Goal: Use online tool/utility: Use online tool/utility

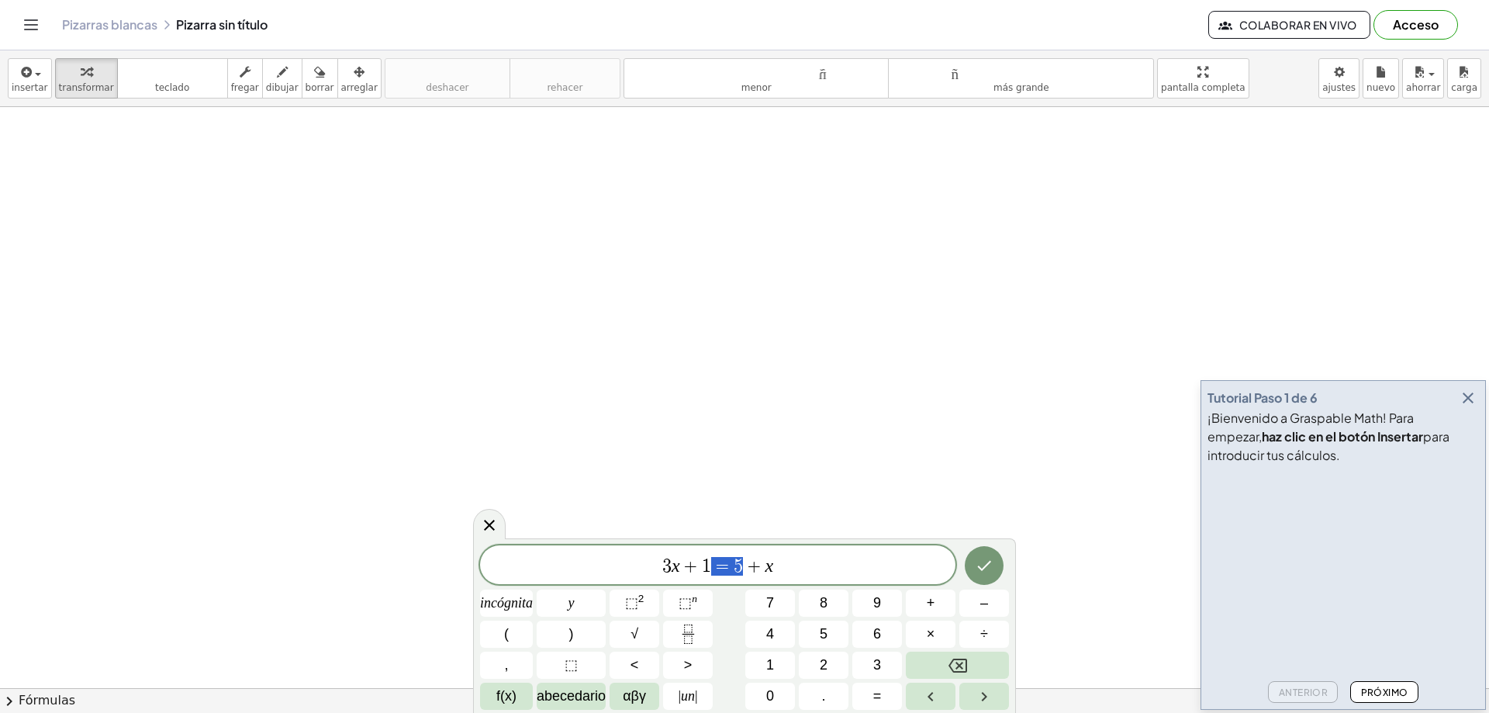
drag, startPoint x: 712, startPoint y: 565, endPoint x: 573, endPoint y: 559, distance: 138.9
click at [574, 559] on span "3 x + 1 = 5 + x" at bounding box center [717, 566] width 475 height 22
click at [785, 571] on span "3 x + 1 = 5 + x" at bounding box center [717, 566] width 475 height 22
drag, startPoint x: 643, startPoint y: 566, endPoint x: 568, endPoint y: 565, distance: 75.2
click at [568, 565] on span "3 x + 1 = 5 + x" at bounding box center [717, 566] width 475 height 22
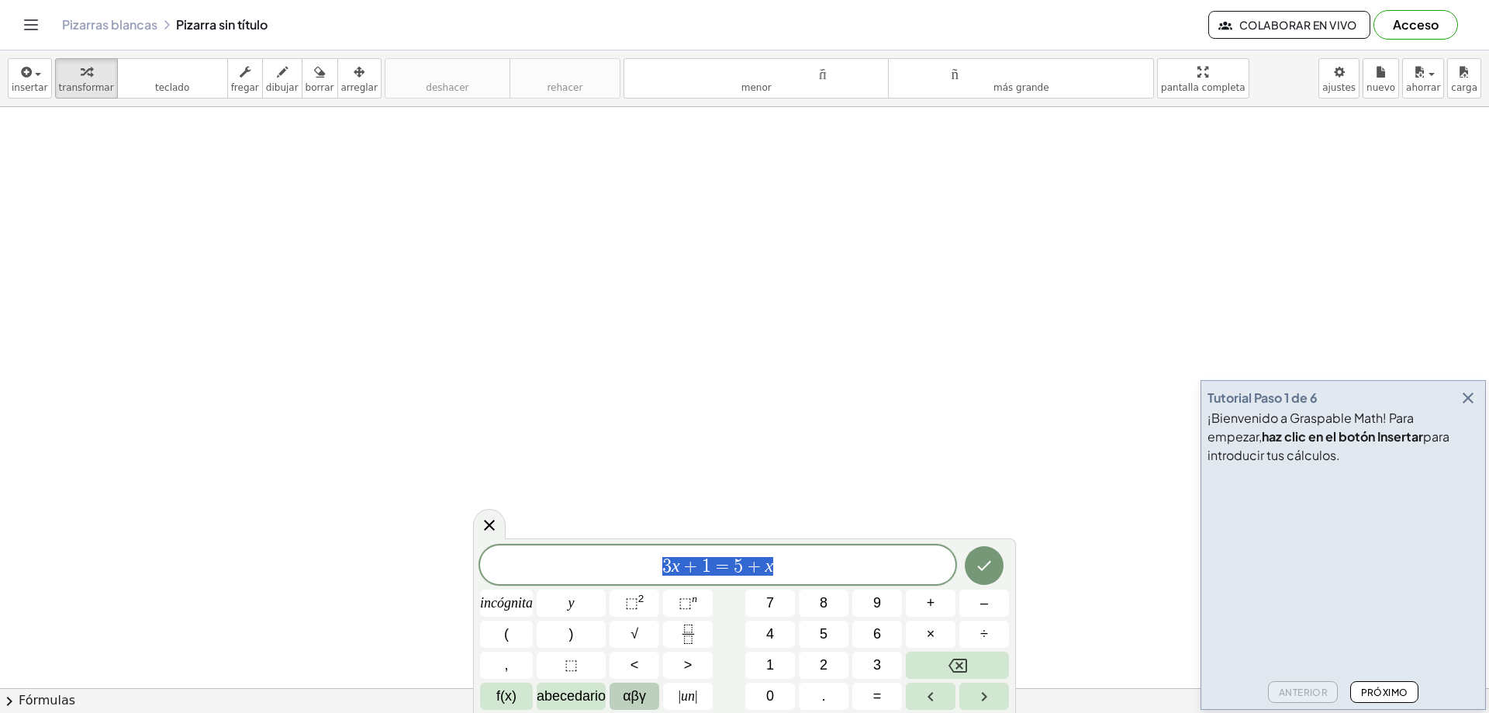
click at [634, 693] on font "αβγ" at bounding box center [634, 696] width 23 height 16
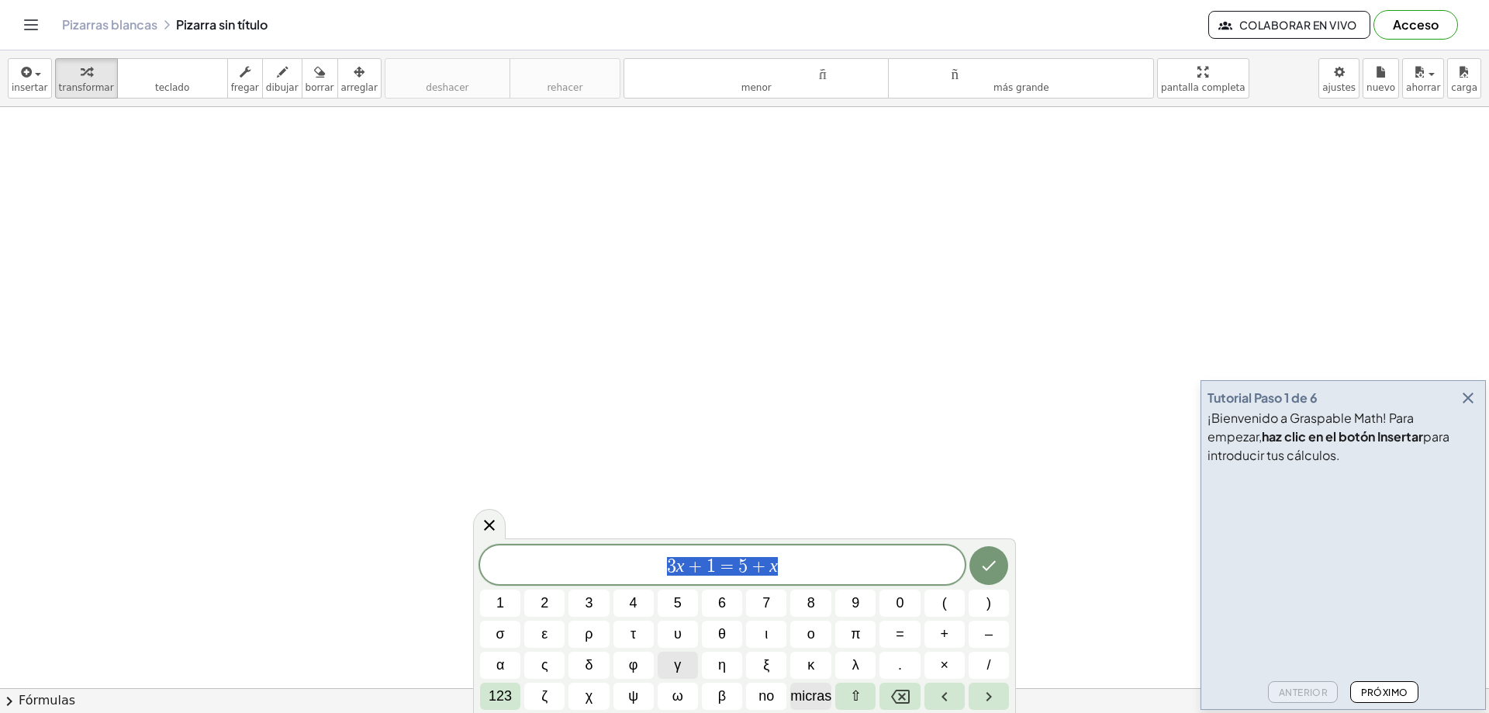
click at [805, 700] on font "micras" at bounding box center [810, 696] width 41 height 16
click at [805, 699] on font "micras" at bounding box center [810, 696] width 41 height 16
drag, startPoint x: 770, startPoint y: 563, endPoint x: 671, endPoint y: 558, distance: 99.4
click at [675, 561] on span "μ μ ​" at bounding box center [722, 566] width 485 height 22
click at [993, 696] on icon "Flecha derecha" at bounding box center [989, 696] width 19 height 19
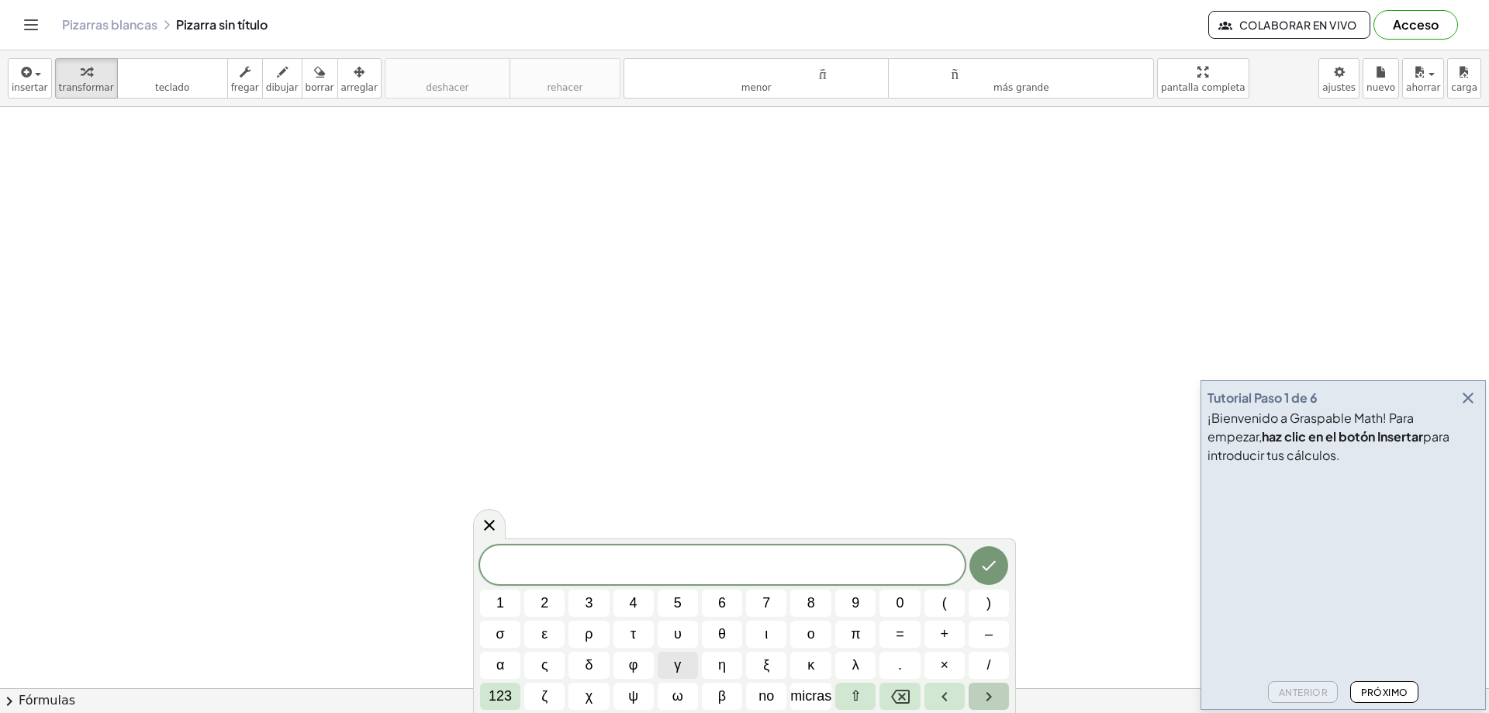
click at [991, 696] on icon "Flecha derecha" at bounding box center [988, 696] width 5 height 9
click at [959, 701] on button "Flecha izquierda" at bounding box center [945, 696] width 40 height 27
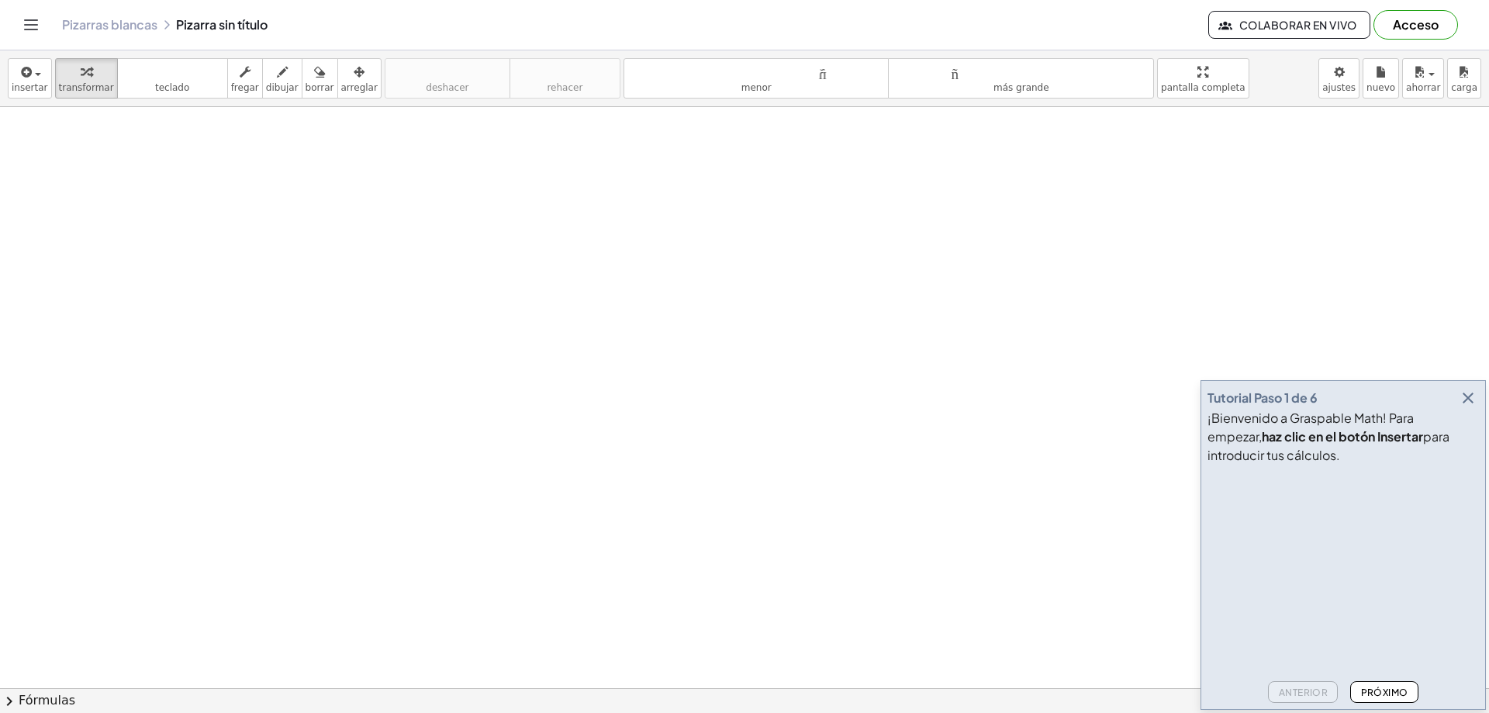
click at [1395, 686] on font "Próximo" at bounding box center [1384, 692] width 47 height 12
click at [1371, 683] on button "Próximo" at bounding box center [1383, 692] width 67 height 22
click at [1381, 690] on font "Próximo" at bounding box center [1384, 692] width 47 height 12
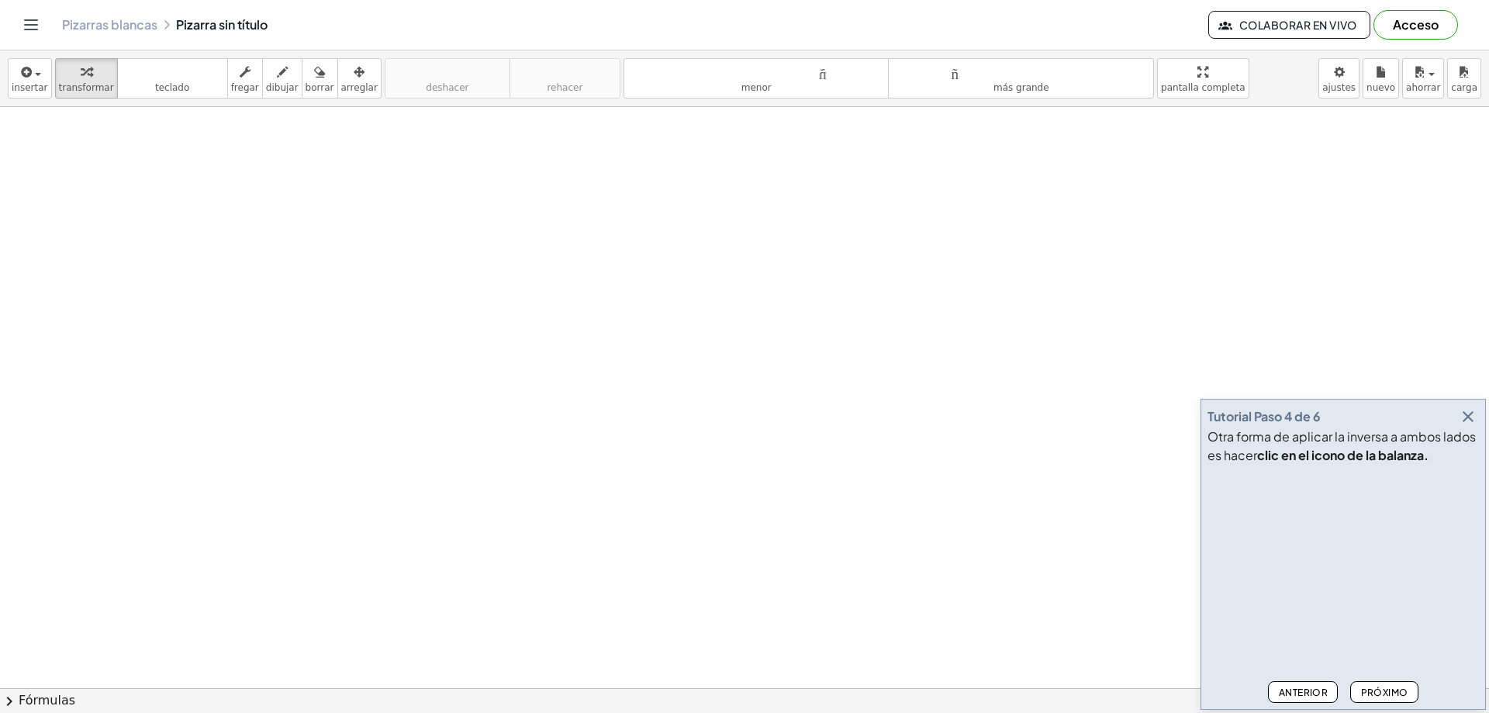
click at [1381, 687] on font "Próximo" at bounding box center [1384, 692] width 47 height 12
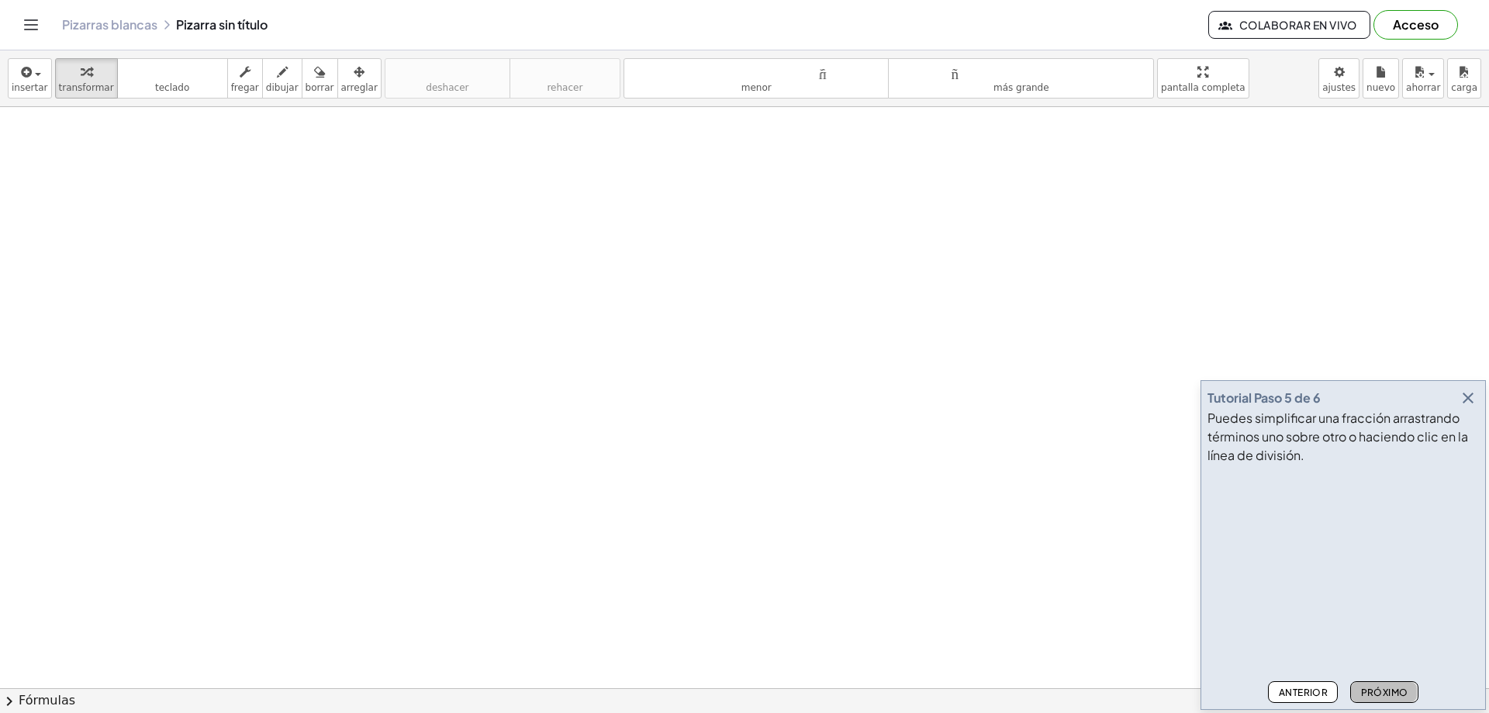
click at [1398, 686] on font "Próximo" at bounding box center [1384, 692] width 47 height 12
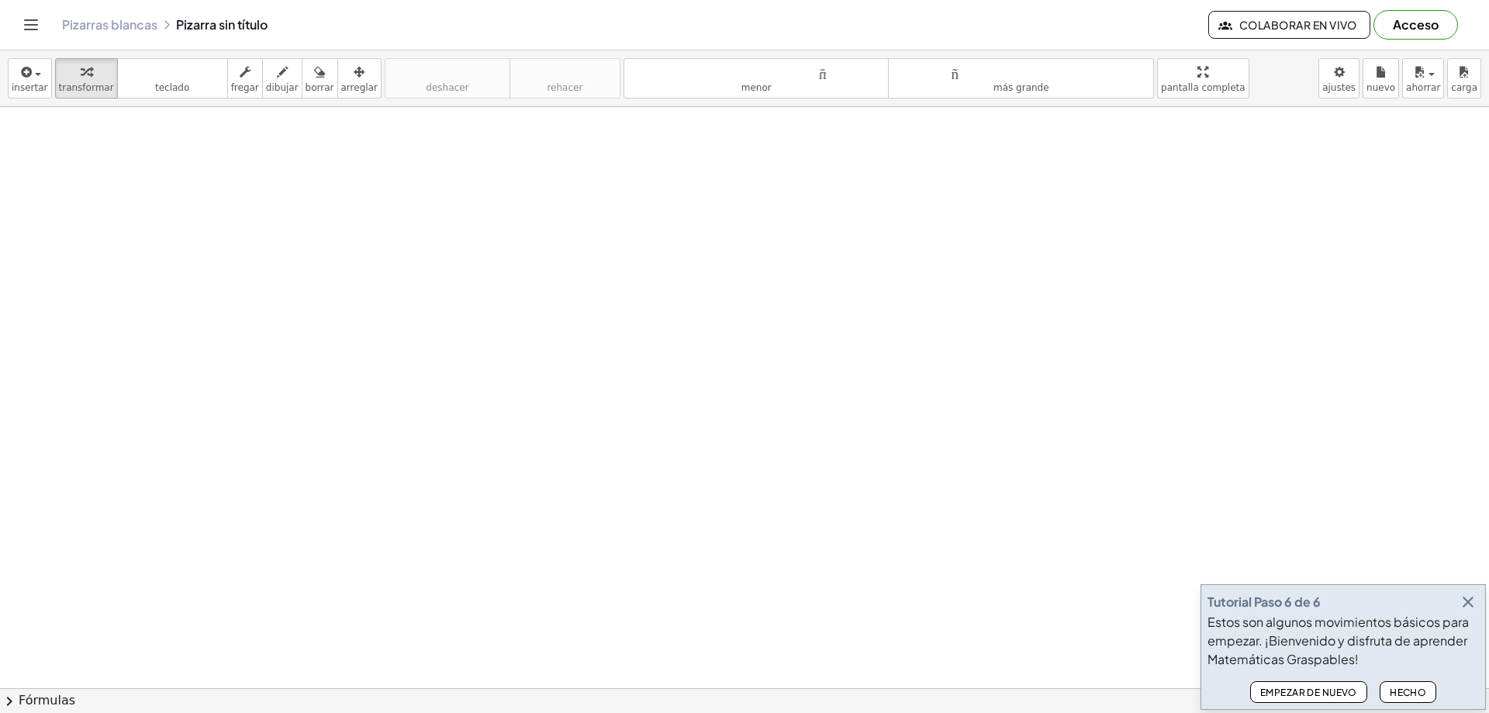
click at [1395, 699] on button "Hecho" at bounding box center [1408, 692] width 57 height 22
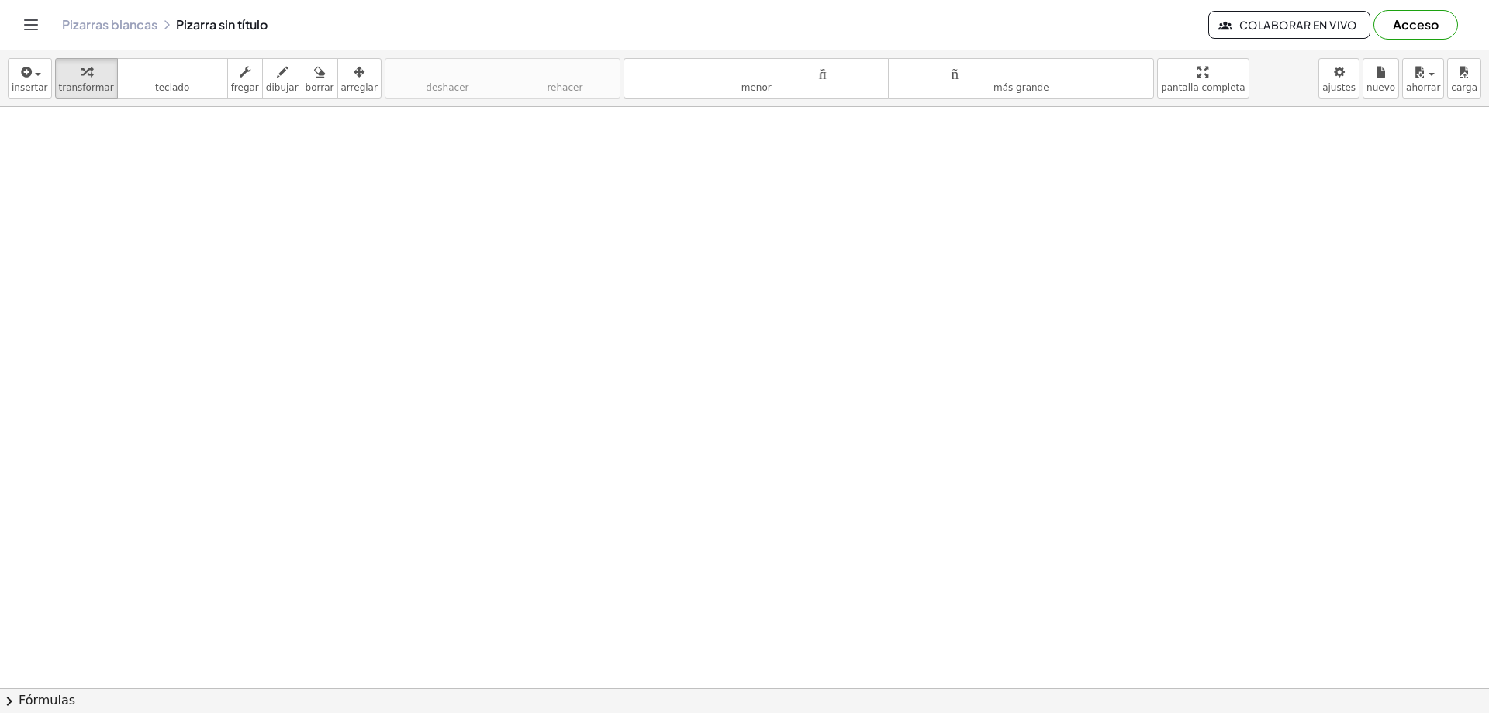
click at [47, 700] on font "Fórmulas" at bounding box center [47, 700] width 57 height 15
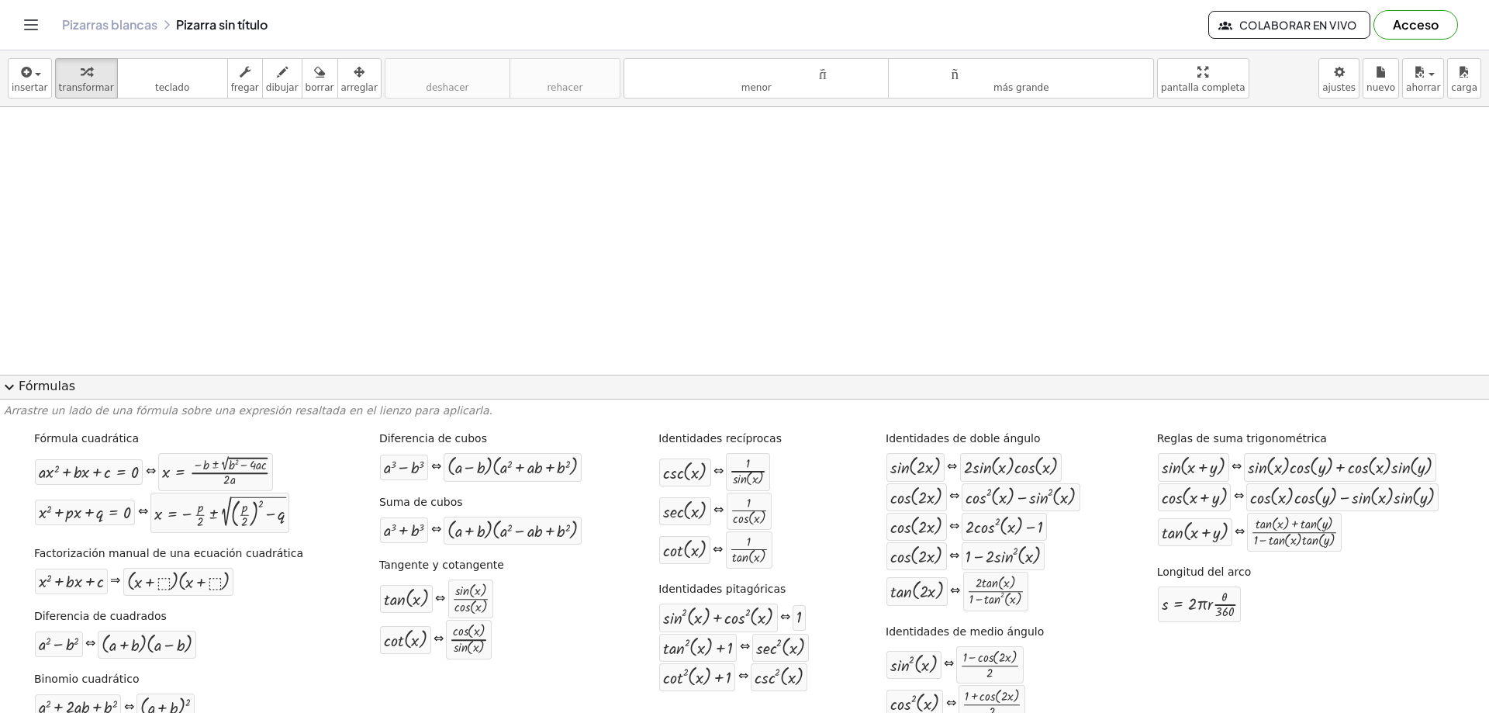
click at [23, 382] on font "Fórmulas" at bounding box center [47, 385] width 57 height 15
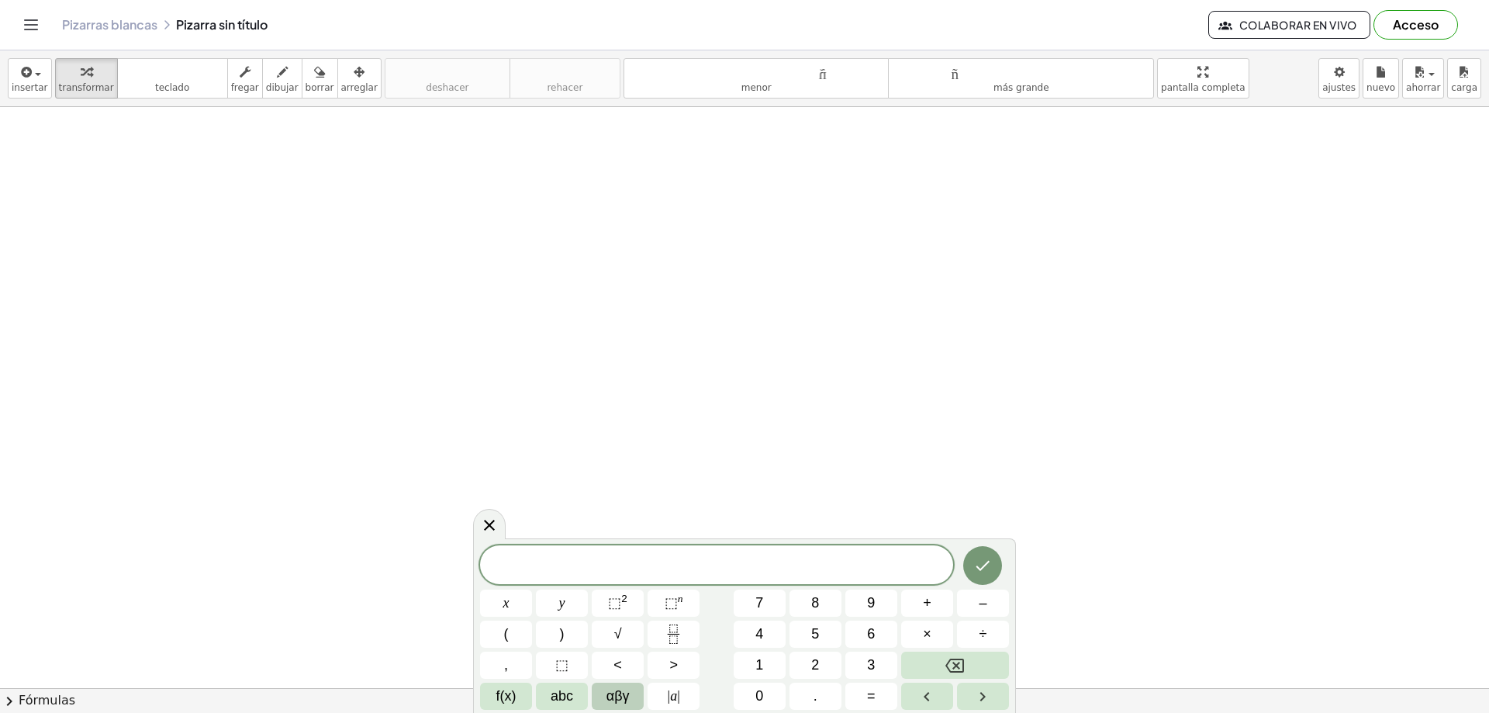
click at [653, 555] on span "​" at bounding box center [716, 566] width 473 height 22
click at [870, 698] on span "=" at bounding box center [871, 696] width 9 height 21
click at [985, 696] on icon "Right arrow" at bounding box center [982, 696] width 5 height 9
click at [918, 696] on icon "Left arrow" at bounding box center [927, 696] width 19 height 19
click at [562, 696] on span "abc" at bounding box center [562, 696] width 22 height 21
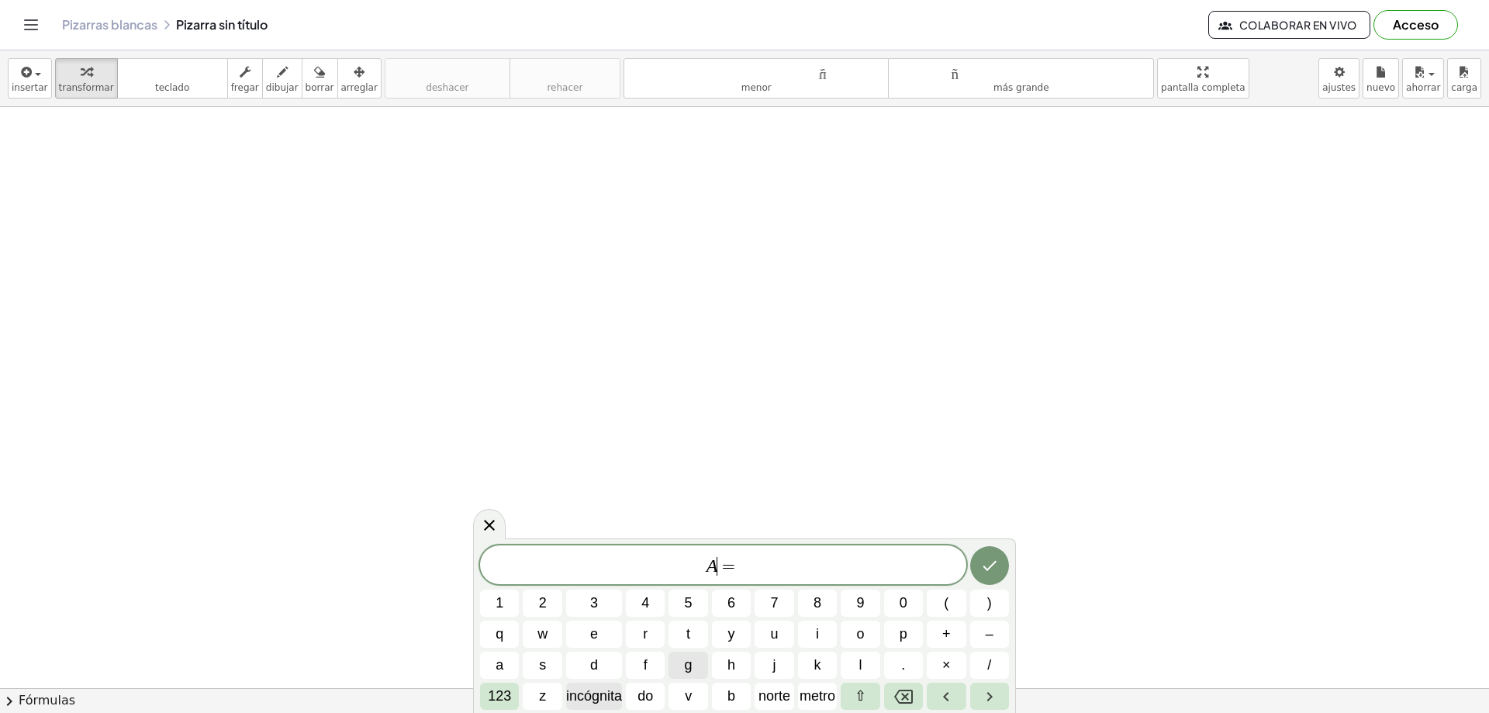
click at [595, 696] on font "incógnita" at bounding box center [594, 696] width 56 height 16
click at [904, 696] on icon "Retroceso" at bounding box center [903, 697] width 19 height 14
click at [642, 696] on font "do" at bounding box center [646, 696] width 16 height 16
click at [901, 699] on icon "Retroceso" at bounding box center [903, 697] width 19 height 14
click at [657, 702] on button "do" at bounding box center [645, 696] width 39 height 27
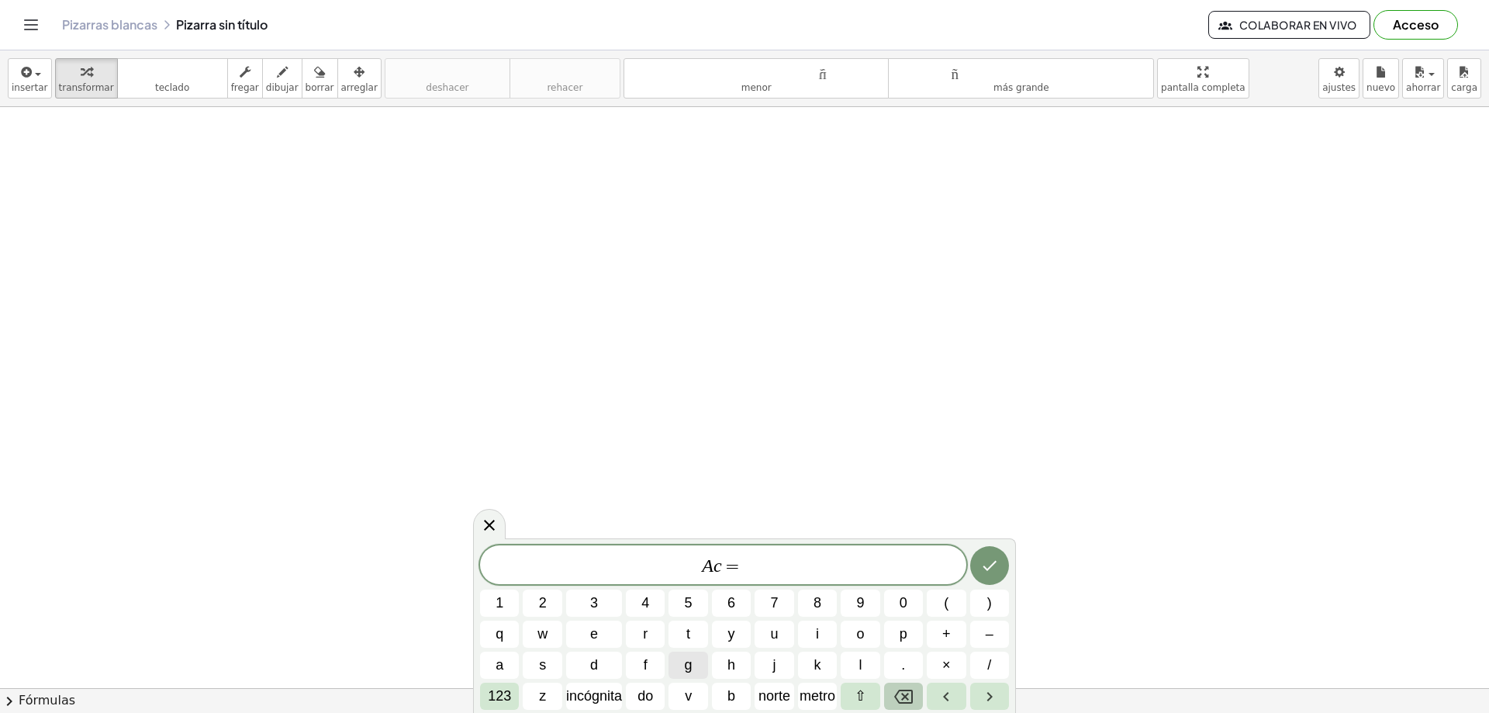
click at [904, 694] on icon "Retroceso" at bounding box center [903, 697] width 19 height 14
click at [502, 694] on font "123" at bounding box center [499, 696] width 23 height 16
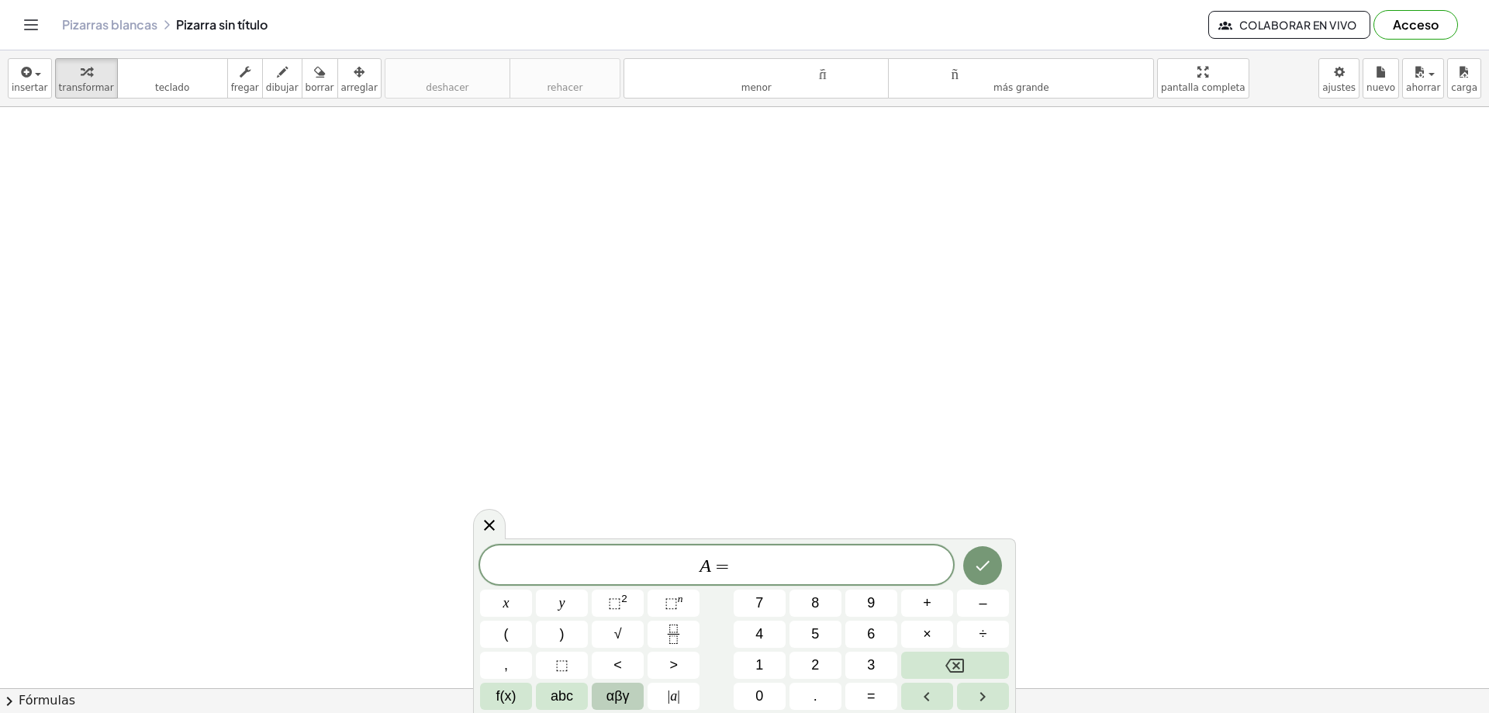
click at [607, 694] on span "αβγ" at bounding box center [618, 696] width 23 height 21
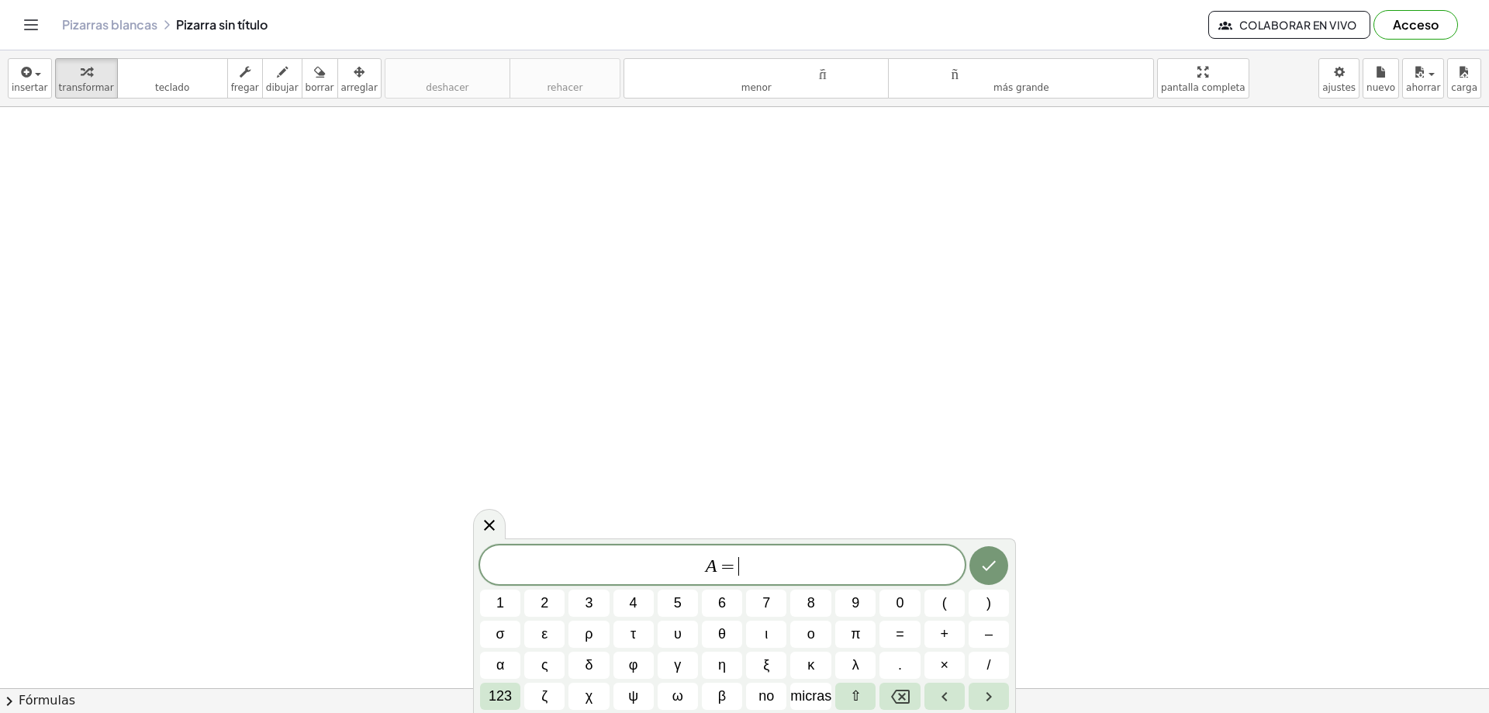
click at [752, 578] on div "A = ​" at bounding box center [722, 564] width 485 height 39
click at [505, 691] on font "123" at bounding box center [500, 696] width 23 height 16
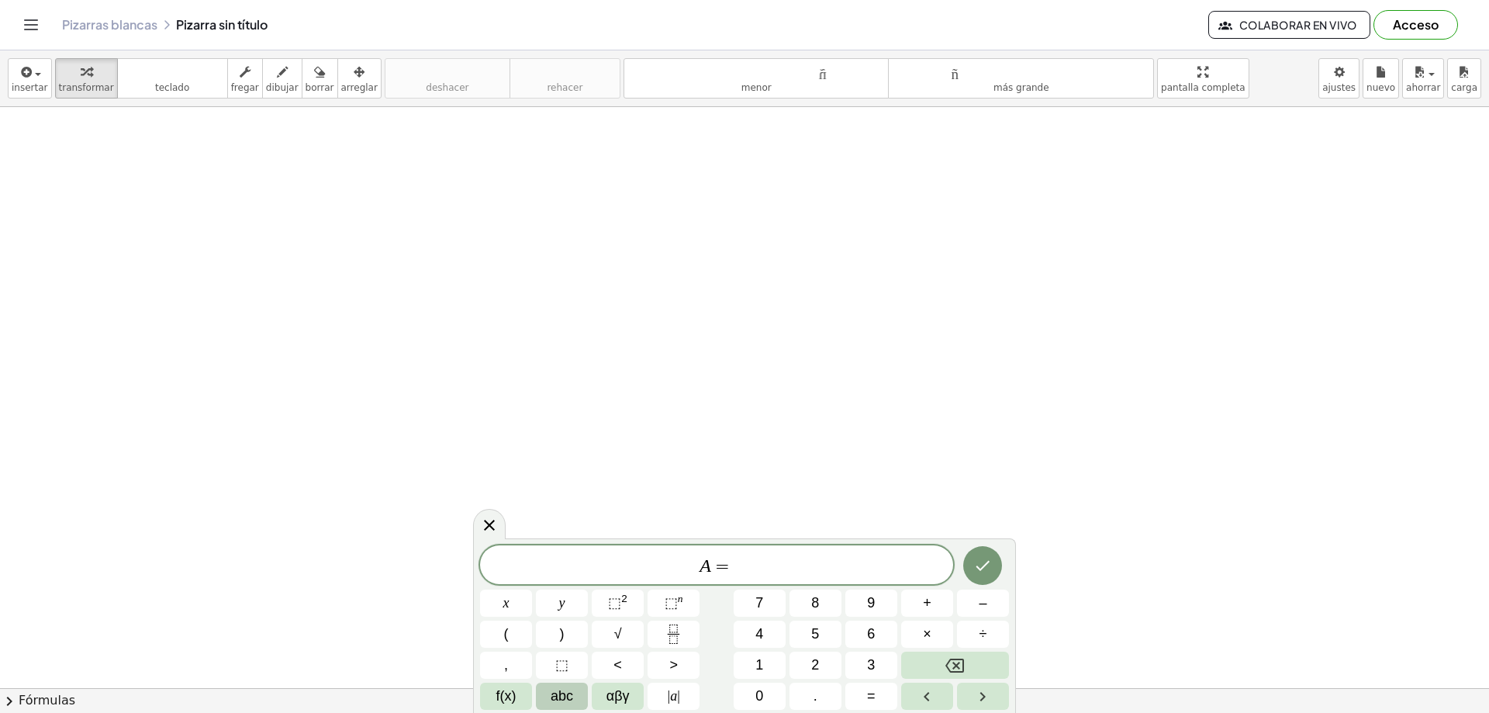
click at [568, 691] on span "abc" at bounding box center [562, 696] width 22 height 21
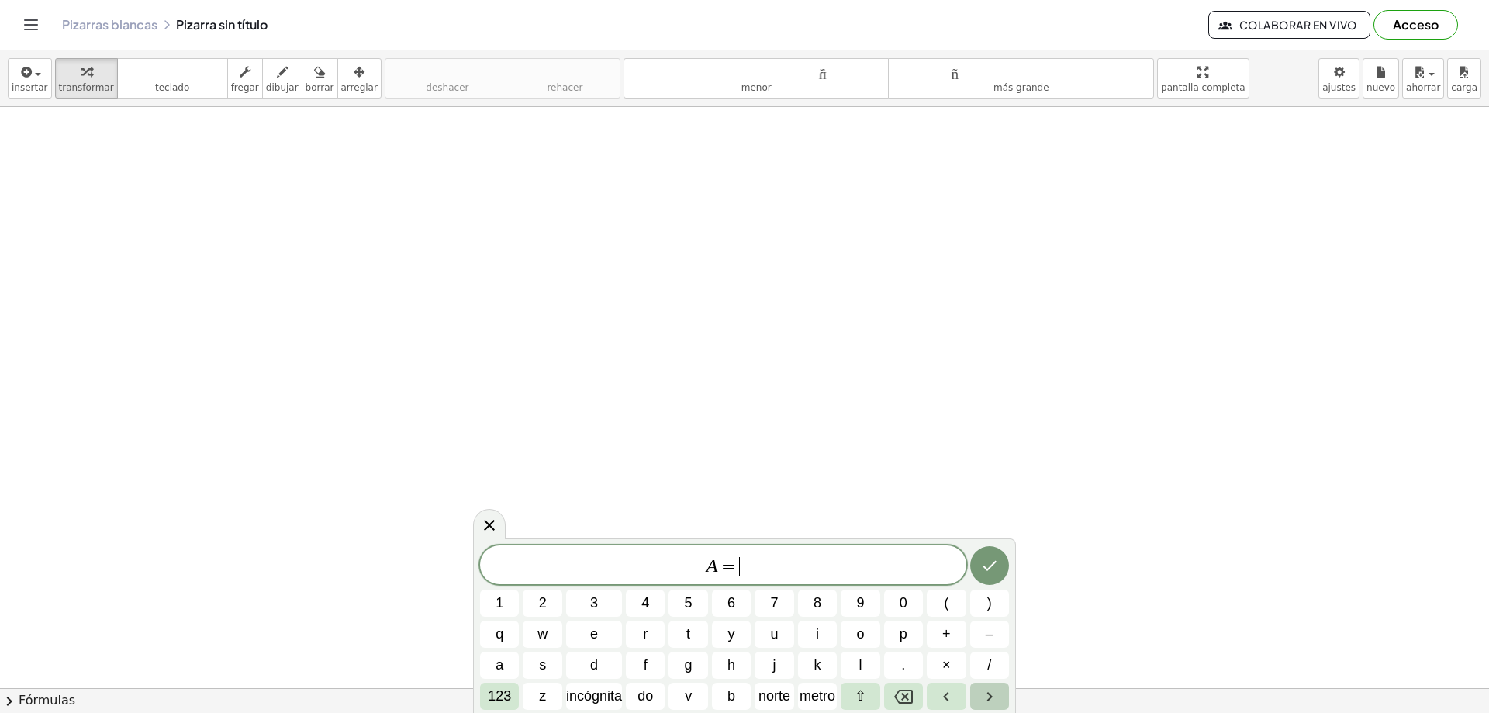
click at [989, 690] on icon "Flecha derecha" at bounding box center [989, 696] width 19 height 19
click at [990, 693] on icon "Flecha derecha" at bounding box center [989, 696] width 5 height 9
click at [951, 694] on icon "Flecha izquierda" at bounding box center [946, 696] width 19 height 19
click at [862, 691] on font "⇧" at bounding box center [861, 696] width 12 height 16
click at [862, 691] on button "⇧" at bounding box center [874, 696] width 34 height 27
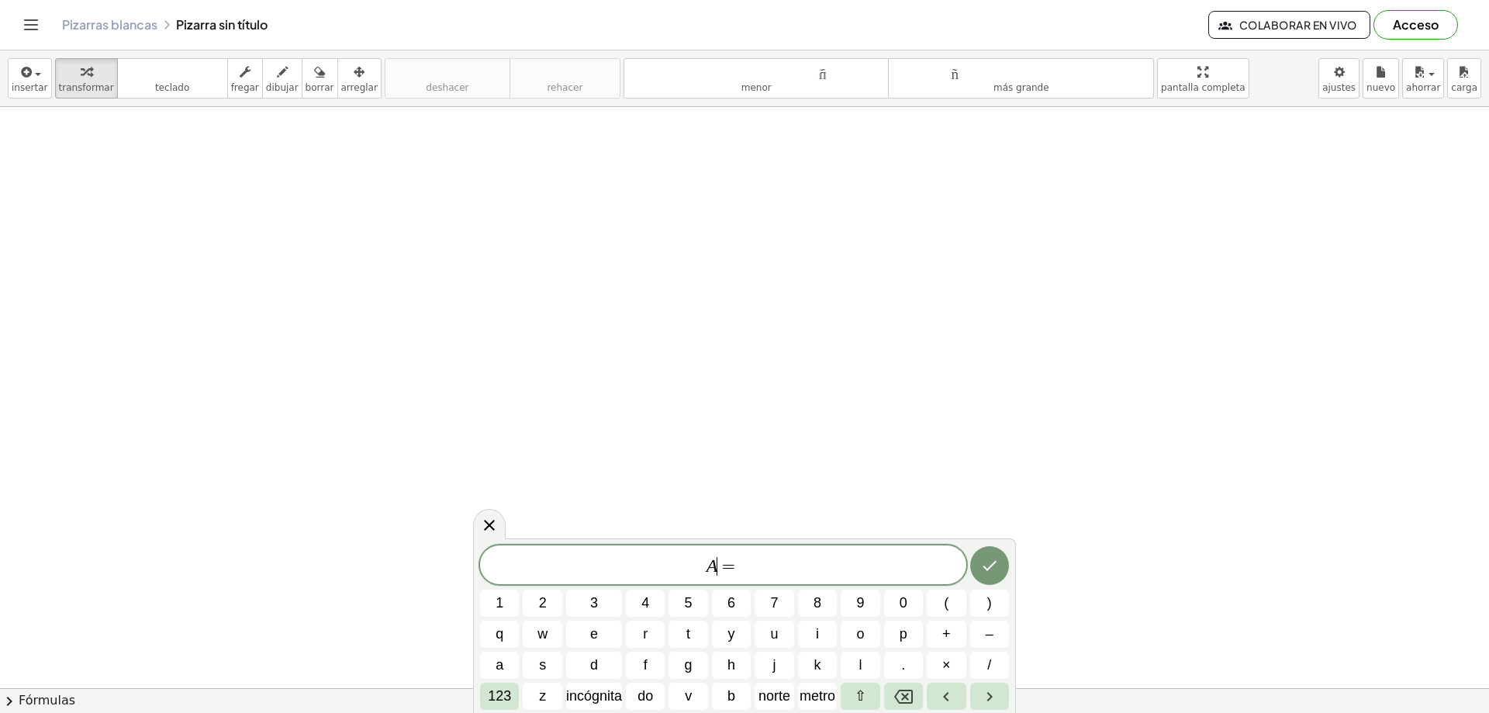
click at [755, 565] on span "A ​ =" at bounding box center [723, 566] width 486 height 22
click at [603, 700] on font "incógnita" at bounding box center [594, 696] width 56 height 16
click at [748, 569] on span "}" at bounding box center [750, 564] width 13 height 22
click at [158, 84] on font "teclado" at bounding box center [172, 87] width 34 height 11
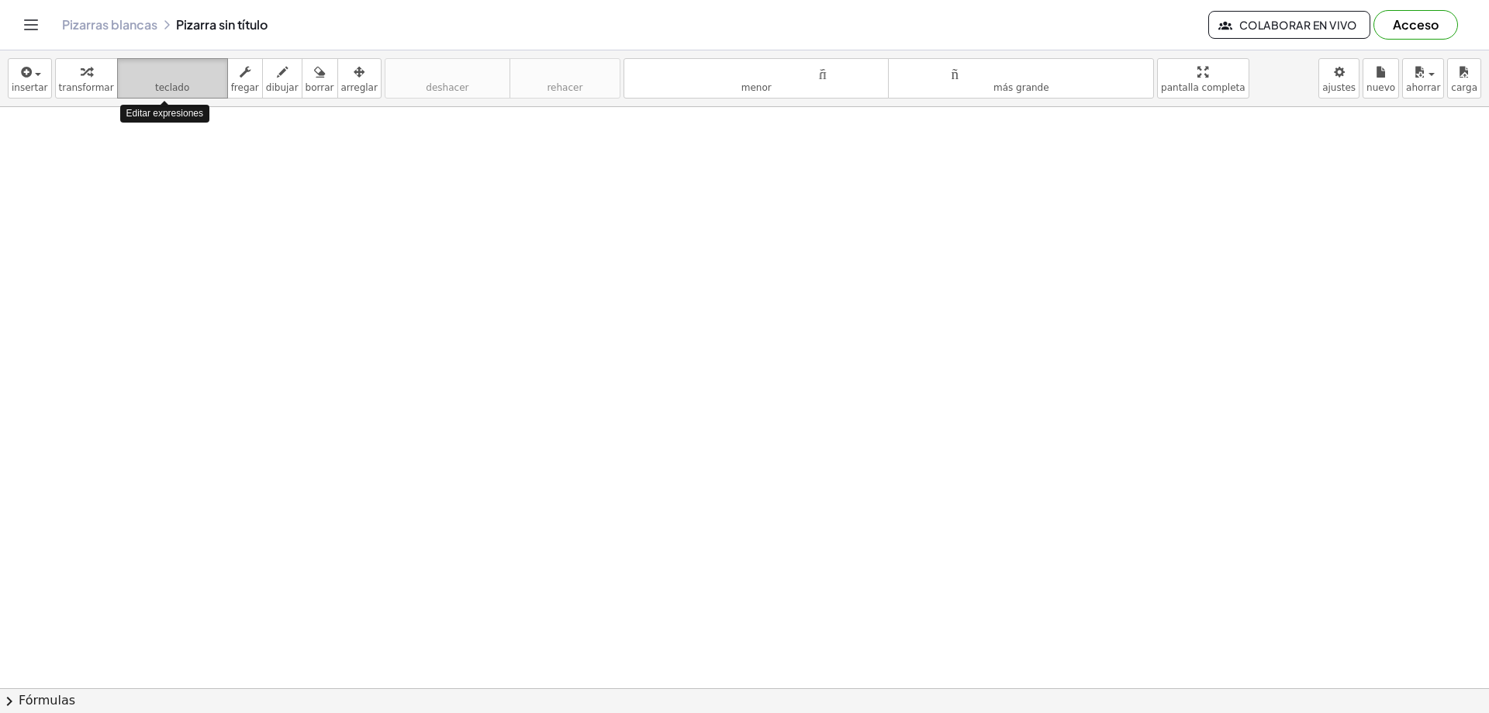
click at [158, 84] on font "teclado" at bounding box center [172, 87] width 34 height 11
click at [159, 84] on font "teclado" at bounding box center [172, 87] width 34 height 11
click at [171, 78] on font "teclado" at bounding box center [172, 71] width 103 height 15
click at [29, 82] on font "insertar" at bounding box center [30, 87] width 36 height 11
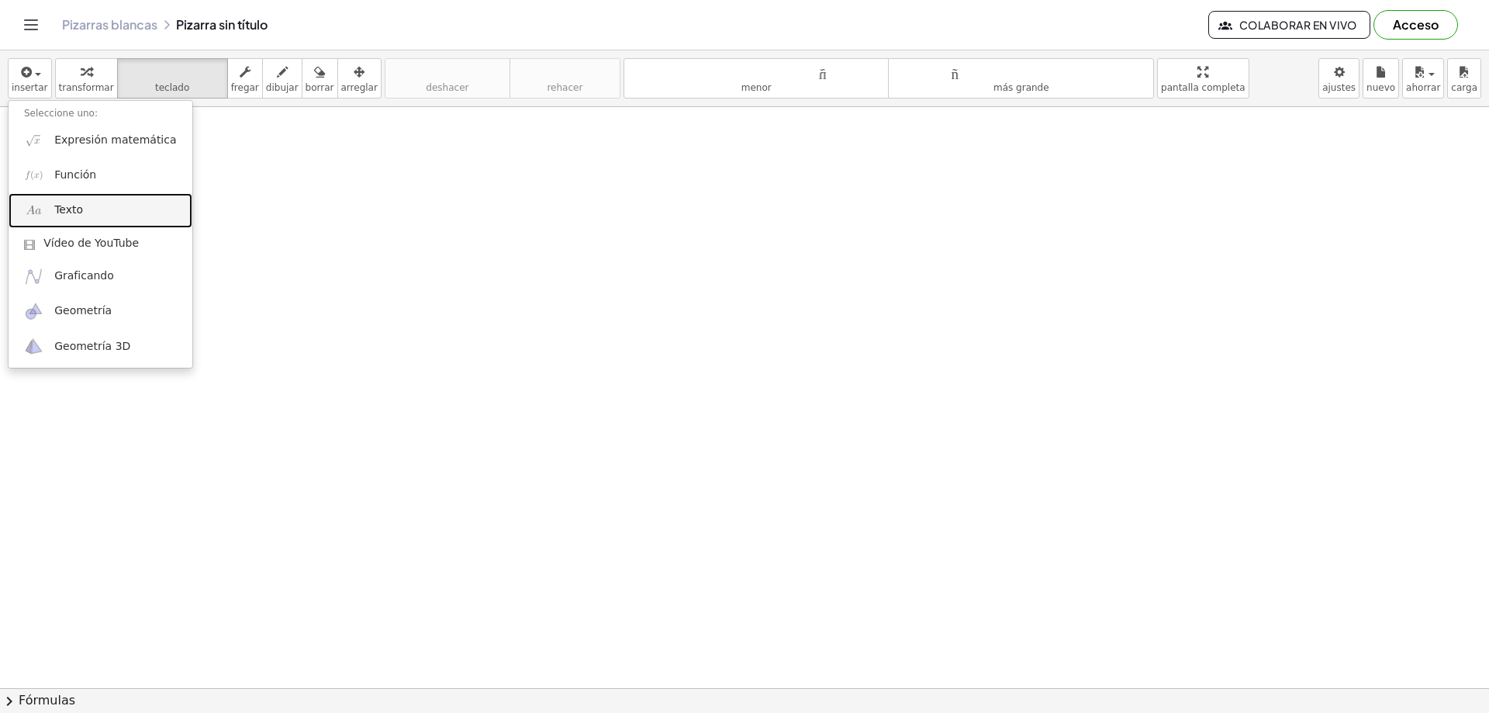
click at [78, 211] on font "Texto" at bounding box center [68, 209] width 29 height 12
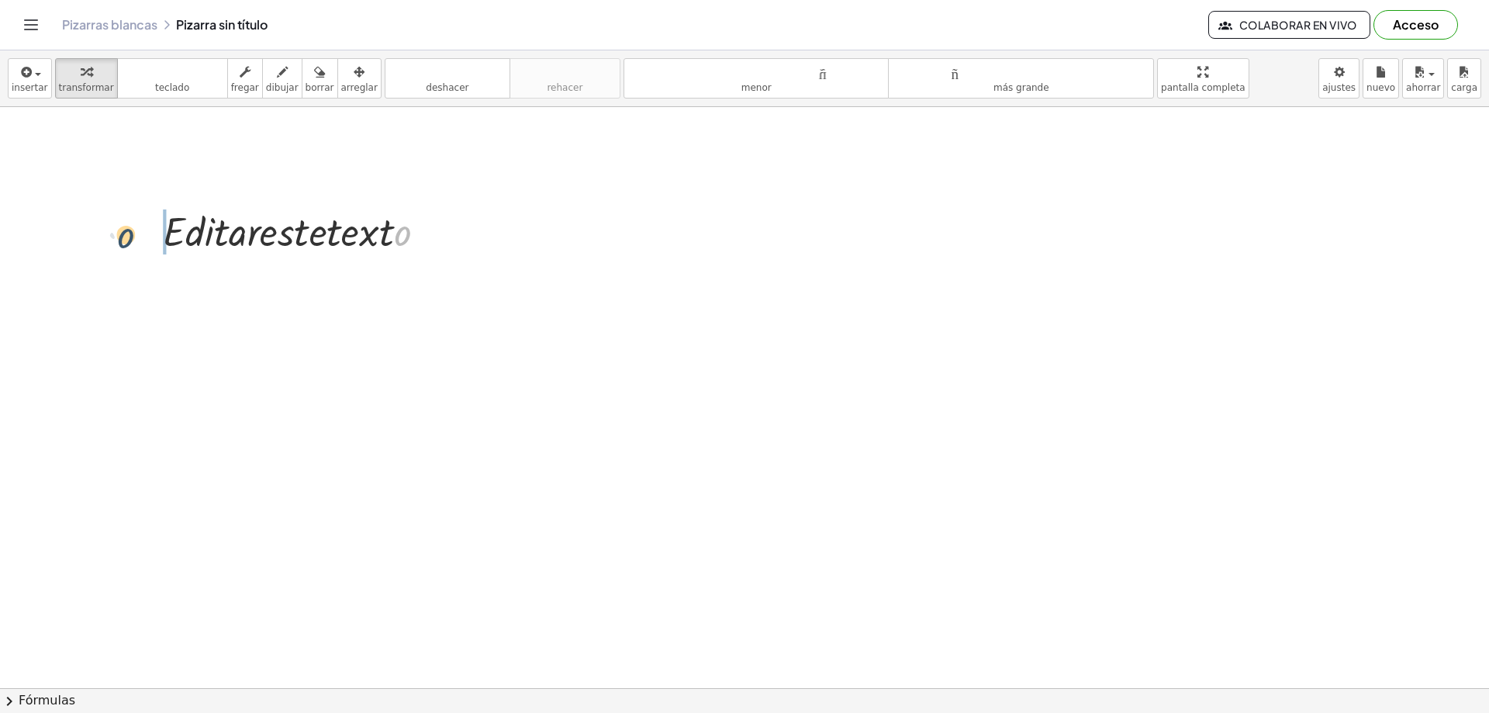
drag, startPoint x: 349, startPoint y: 232, endPoint x: 129, endPoint y: 232, distance: 220.3
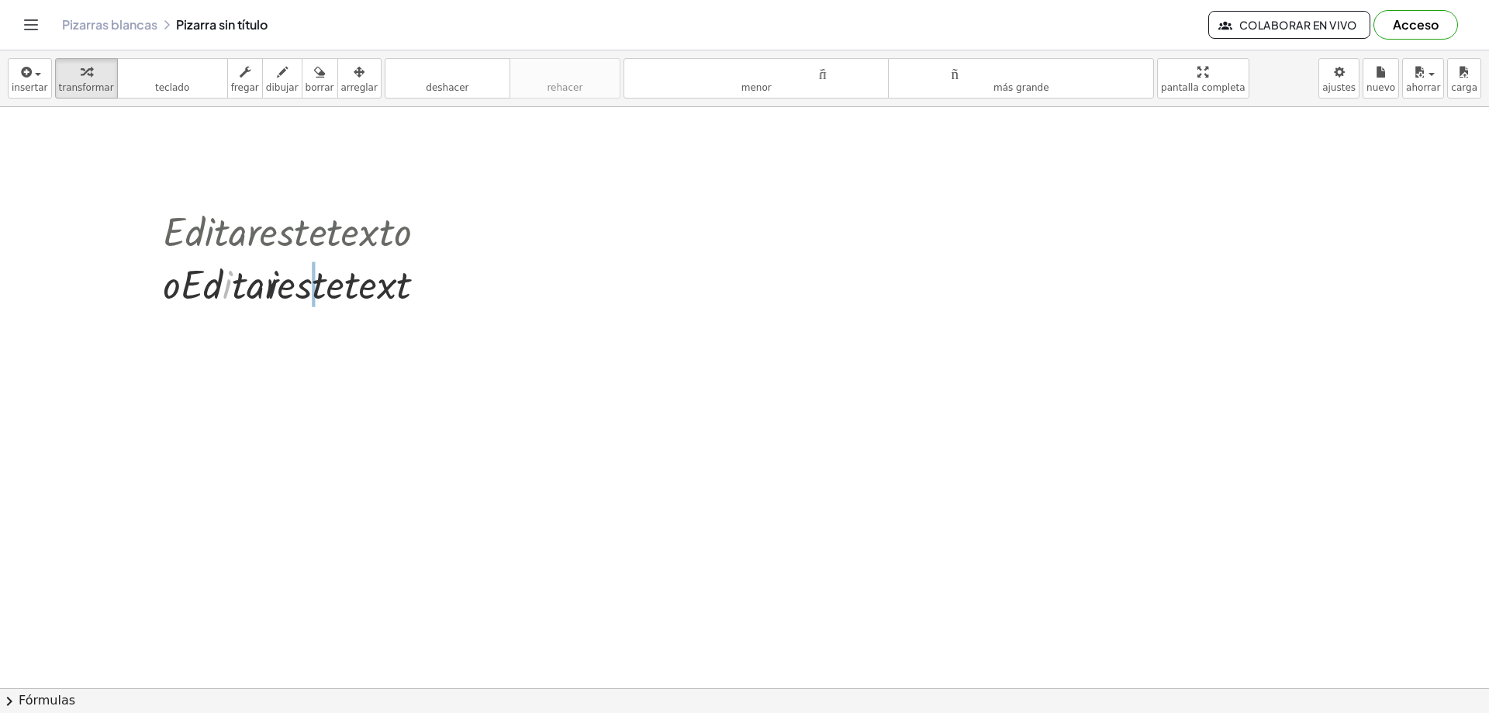
drag, startPoint x: 227, startPoint y: 240, endPoint x: 406, endPoint y: 244, distance: 179.2
click at [287, 232] on div "· E · d · i · t · a · r · e · s · t · e · t · e · x · t · o · i · [GEOGRAPHIC_D…" at bounding box center [287, 232] width 0 height 0
click at [292, 316] on icon at bounding box center [287, 324] width 16 height 16
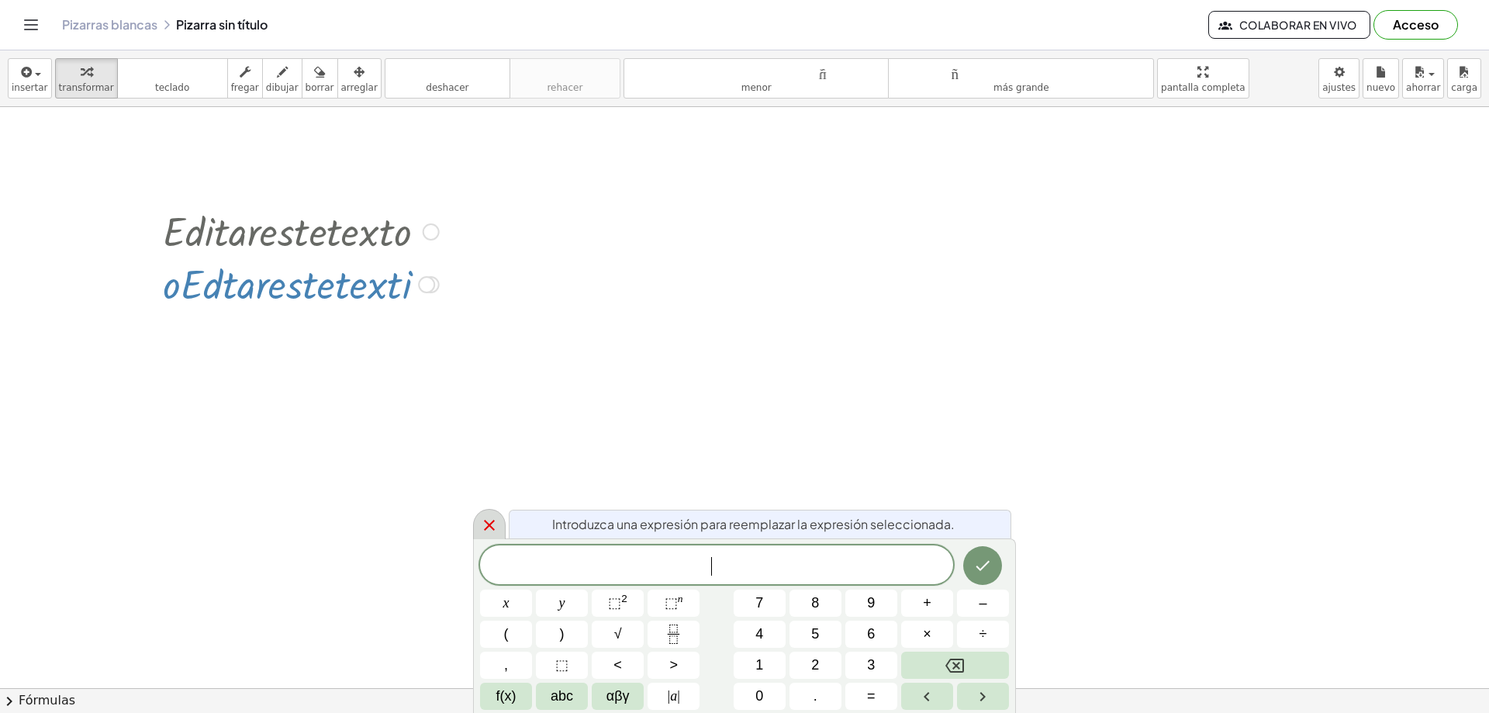
click at [498, 522] on icon at bounding box center [489, 525] width 19 height 19
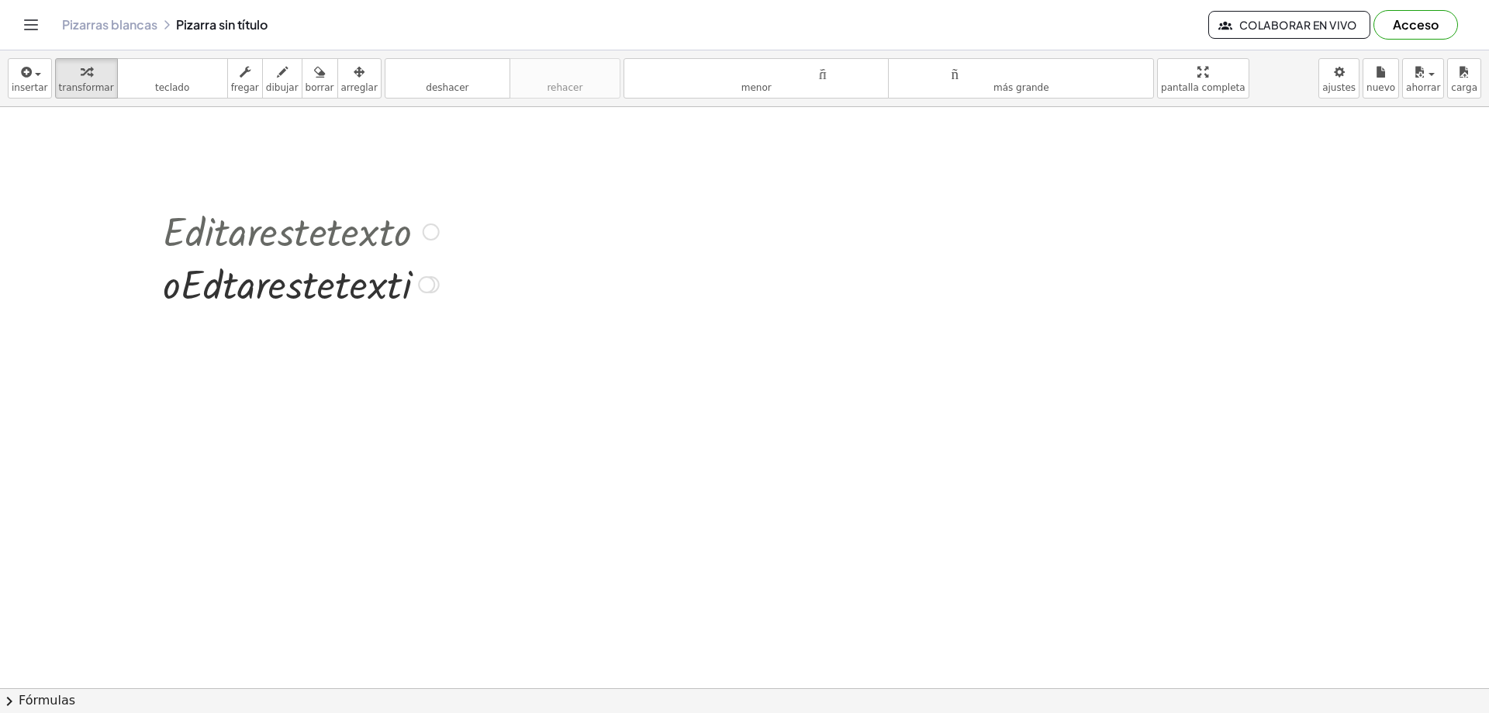
click at [437, 285] on div at bounding box center [431, 284] width 17 height 17
drag, startPoint x: 302, startPoint y: 323, endPoint x: 468, endPoint y: 268, distance: 175.1
click at [386, 282] on div at bounding box center [301, 283] width 292 height 53
click at [433, 233] on div at bounding box center [431, 231] width 17 height 17
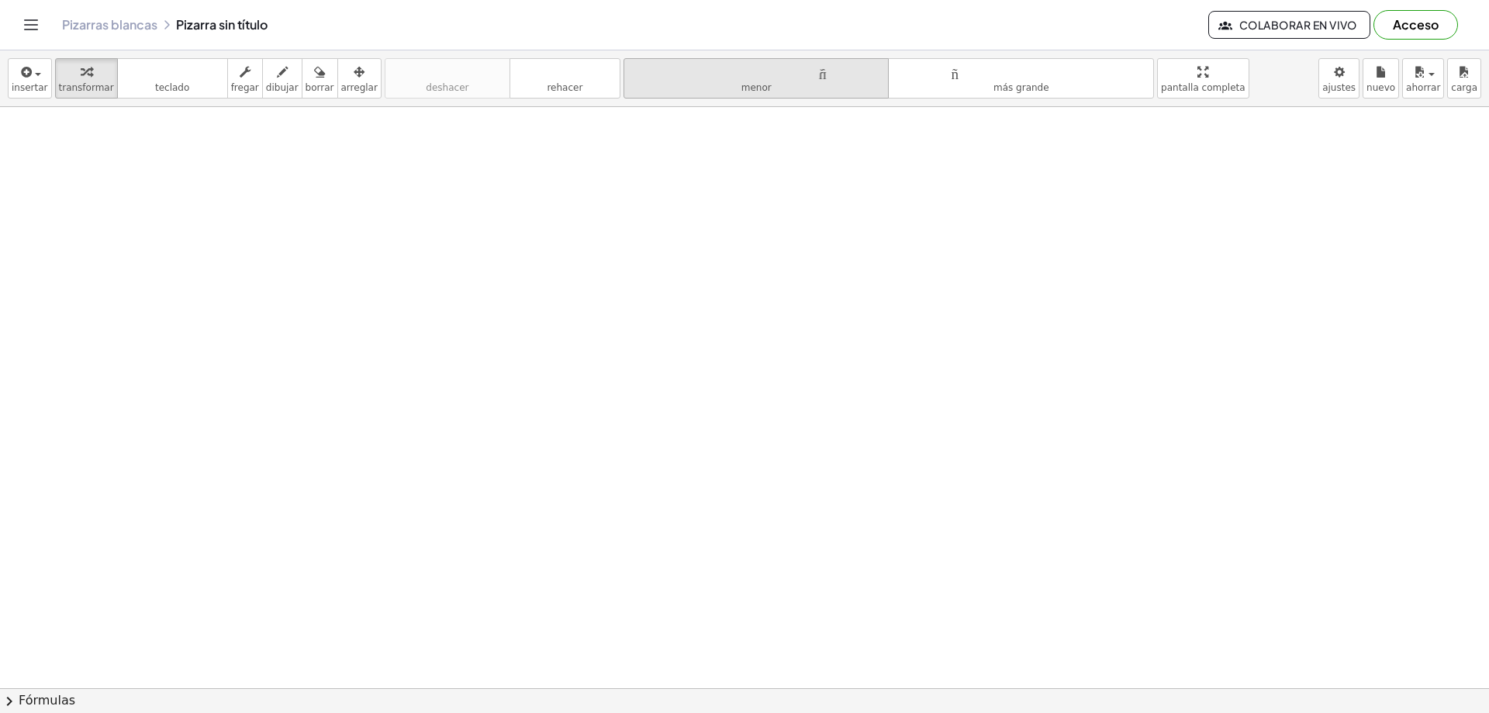
click at [710, 70] on font "tamaño_del_formato" at bounding box center [756, 71] width 258 height 15
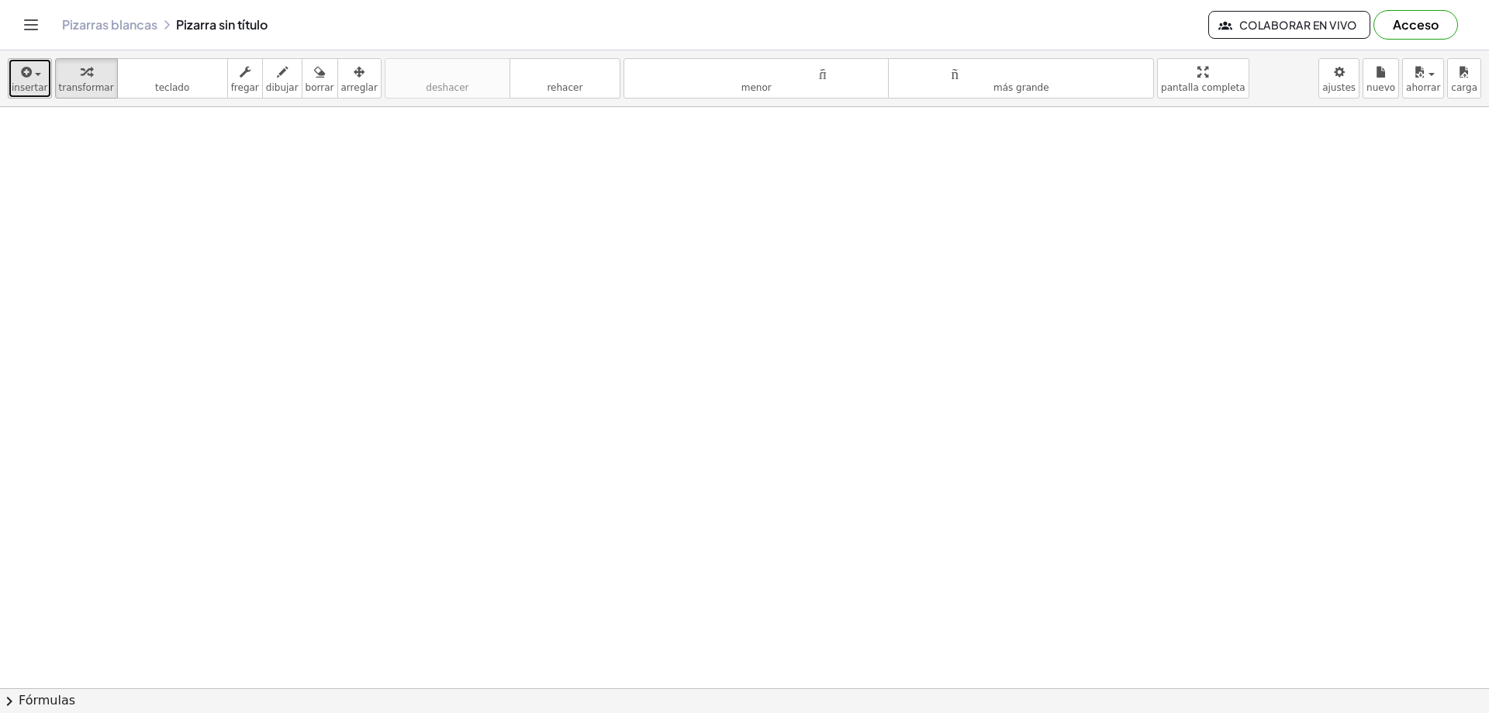
click at [33, 77] on div "button" at bounding box center [30, 71] width 36 height 19
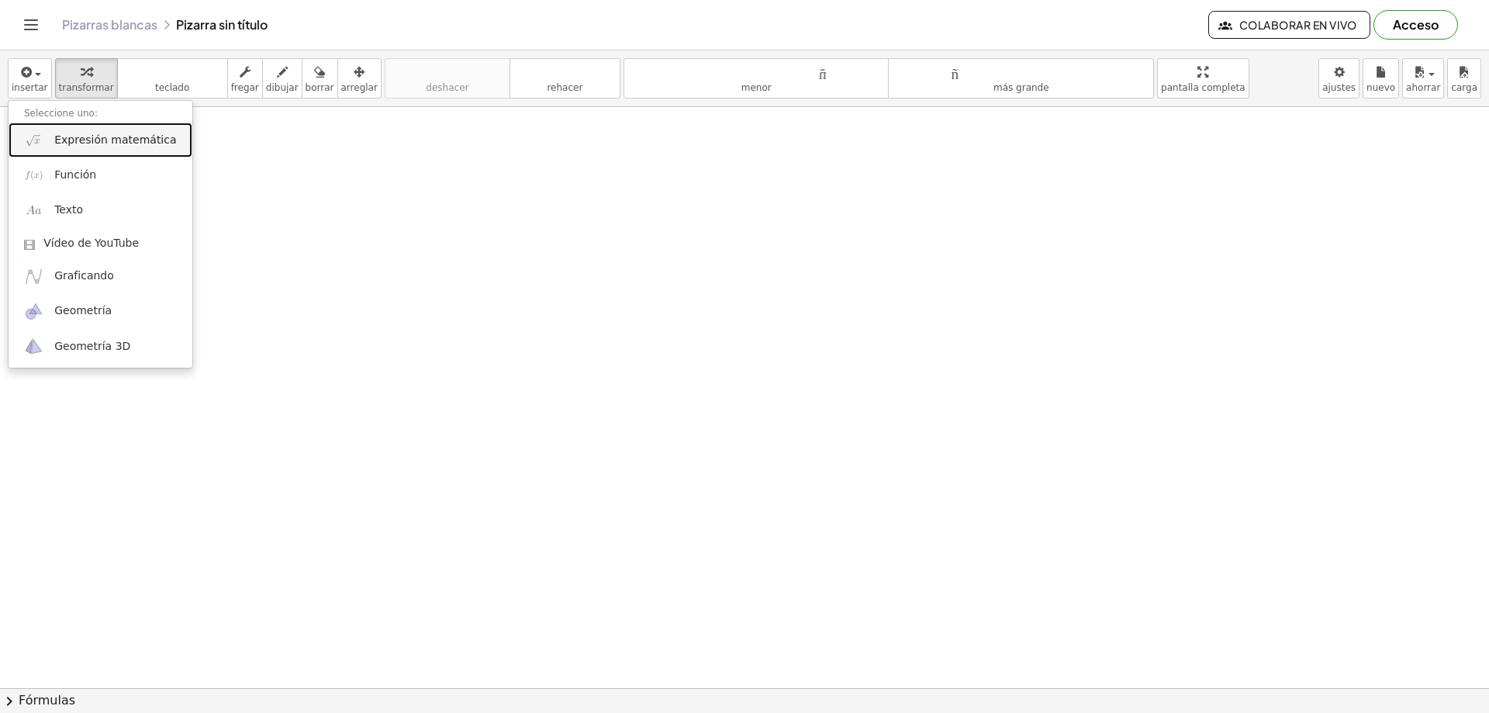
click at [117, 143] on font "Expresión matemática" at bounding box center [115, 139] width 122 height 12
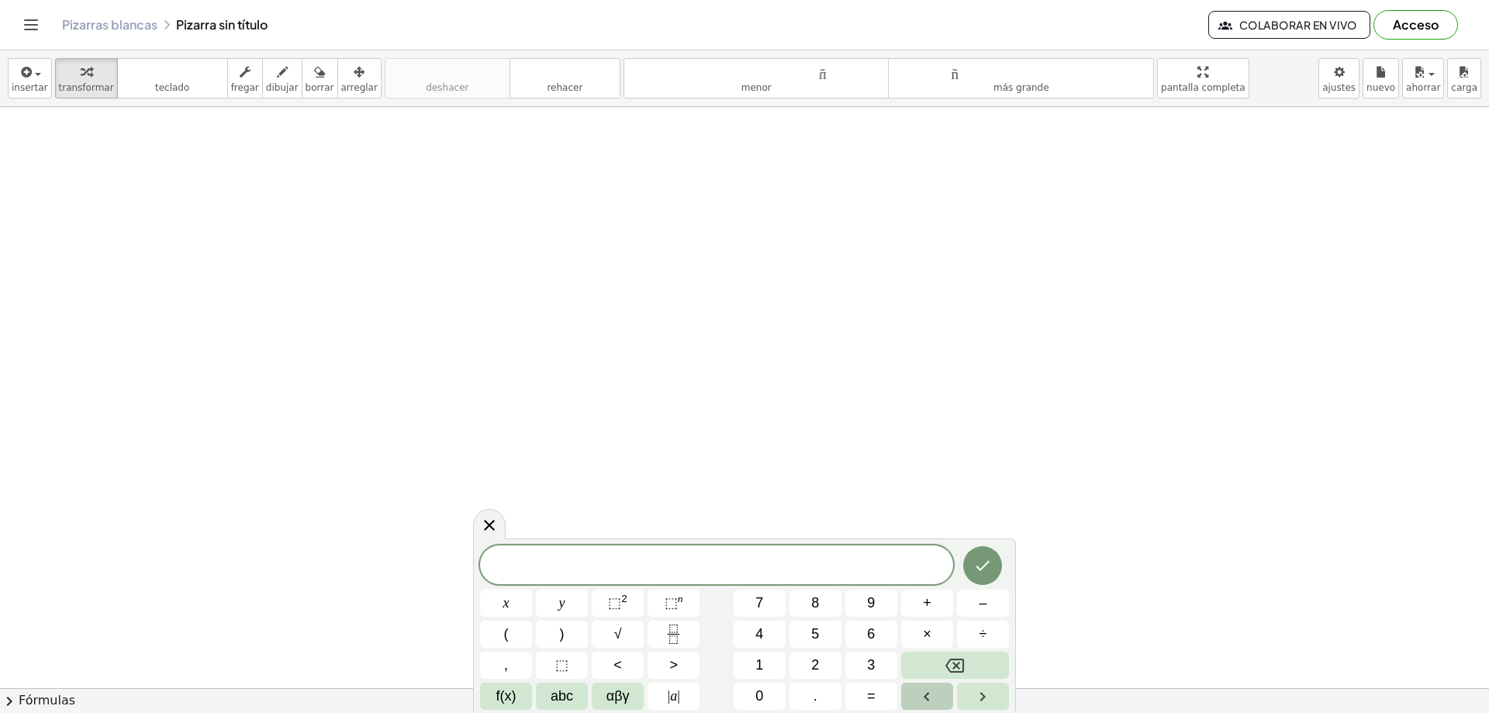
click at [922, 699] on icon "Left arrow" at bounding box center [927, 696] width 19 height 19
click at [992, 698] on icon "Right arrow" at bounding box center [982, 696] width 19 height 19
click at [930, 697] on icon "Left arrow" at bounding box center [927, 696] width 19 height 19
click at [625, 701] on span "αβγ" at bounding box center [618, 696] width 23 height 21
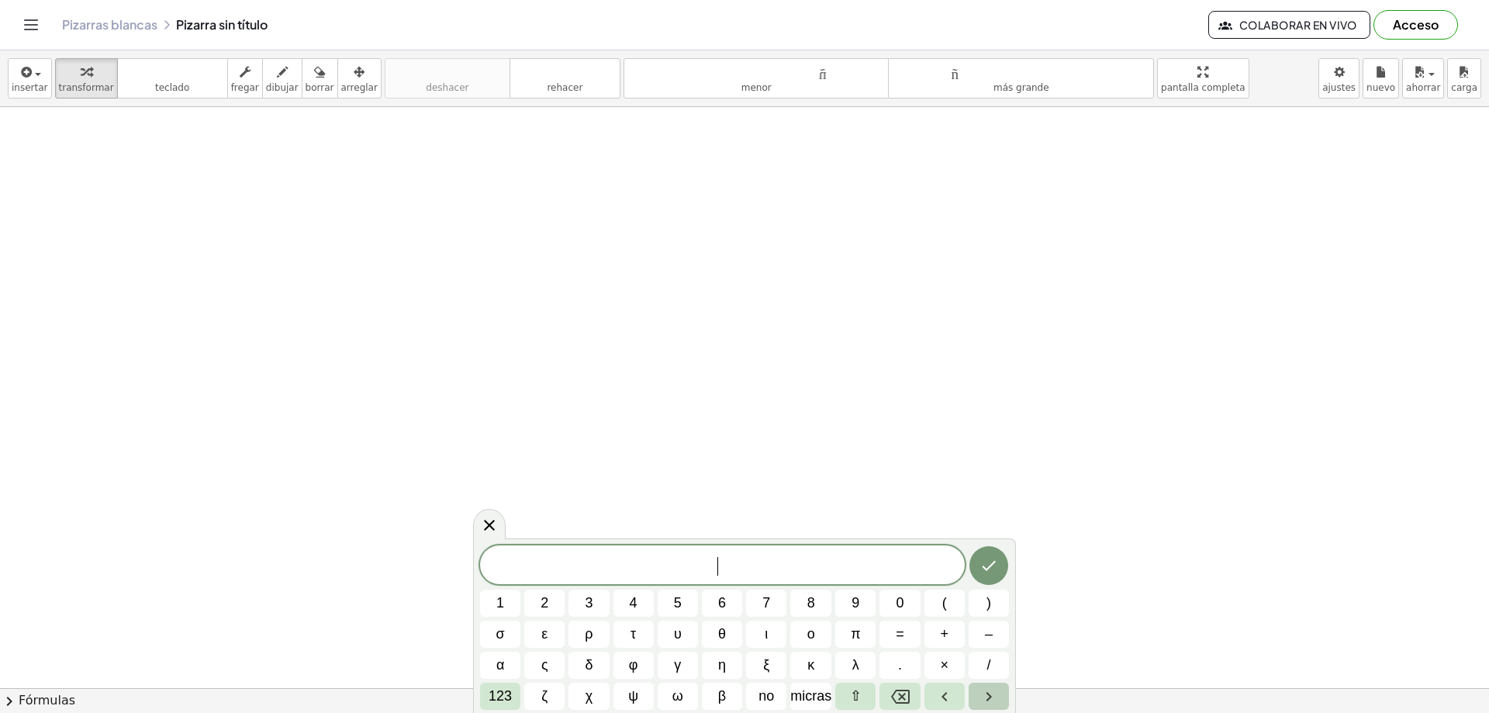
click at [1000, 697] on button "Flecha derecha" at bounding box center [989, 696] width 40 height 27
click at [938, 697] on icon "Flecha izquierda" at bounding box center [944, 696] width 19 height 19
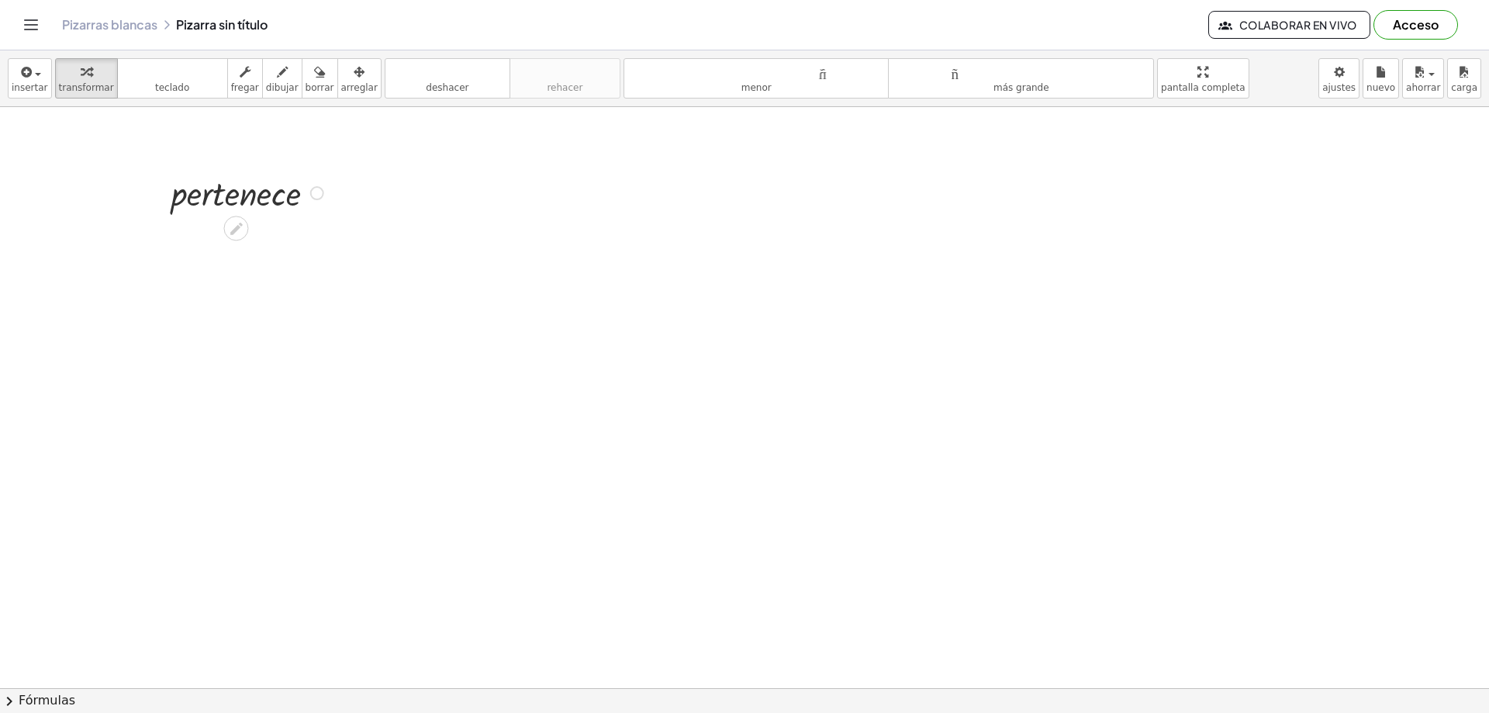
click at [233, 227] on icon at bounding box center [236, 228] width 16 height 16
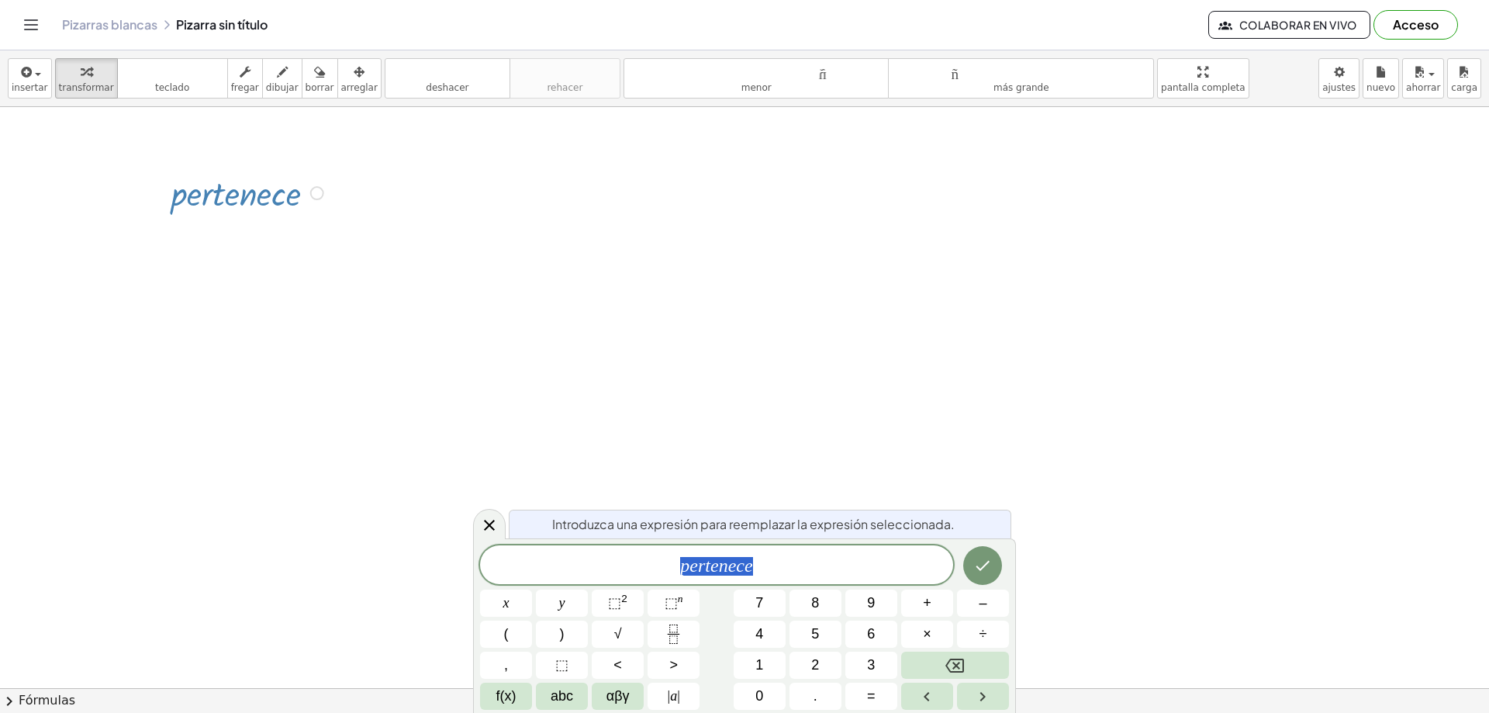
click at [740, 518] on font "Introduzca una expresión para reemplazar la expresión seleccionada." at bounding box center [753, 524] width 403 height 16
drag, startPoint x: 660, startPoint y: 571, endPoint x: 614, endPoint y: 571, distance: 46.5
click at [614, 571] on span "p e r t e n e c e" at bounding box center [716, 566] width 473 height 22
click at [572, 693] on span "abc" at bounding box center [562, 696] width 22 height 21
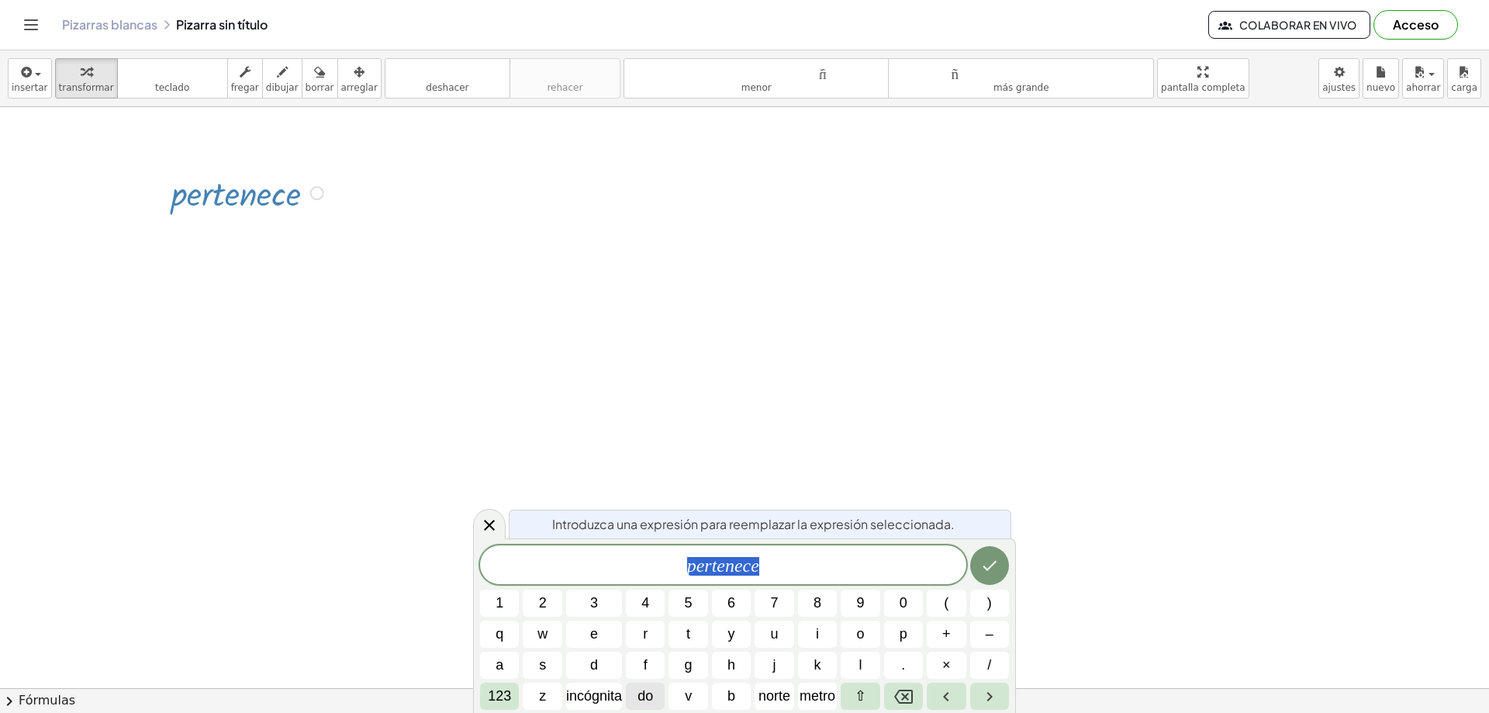
click at [665, 695] on button "do" at bounding box center [645, 696] width 39 height 27
click at [690, 696] on font "v" at bounding box center [688, 696] width 7 height 16
click at [728, 696] on font "b" at bounding box center [732, 696] width 8 height 16
click at [775, 696] on font "norte" at bounding box center [775, 696] width 32 height 16
click at [818, 696] on font "metro" at bounding box center [818, 696] width 36 height 16
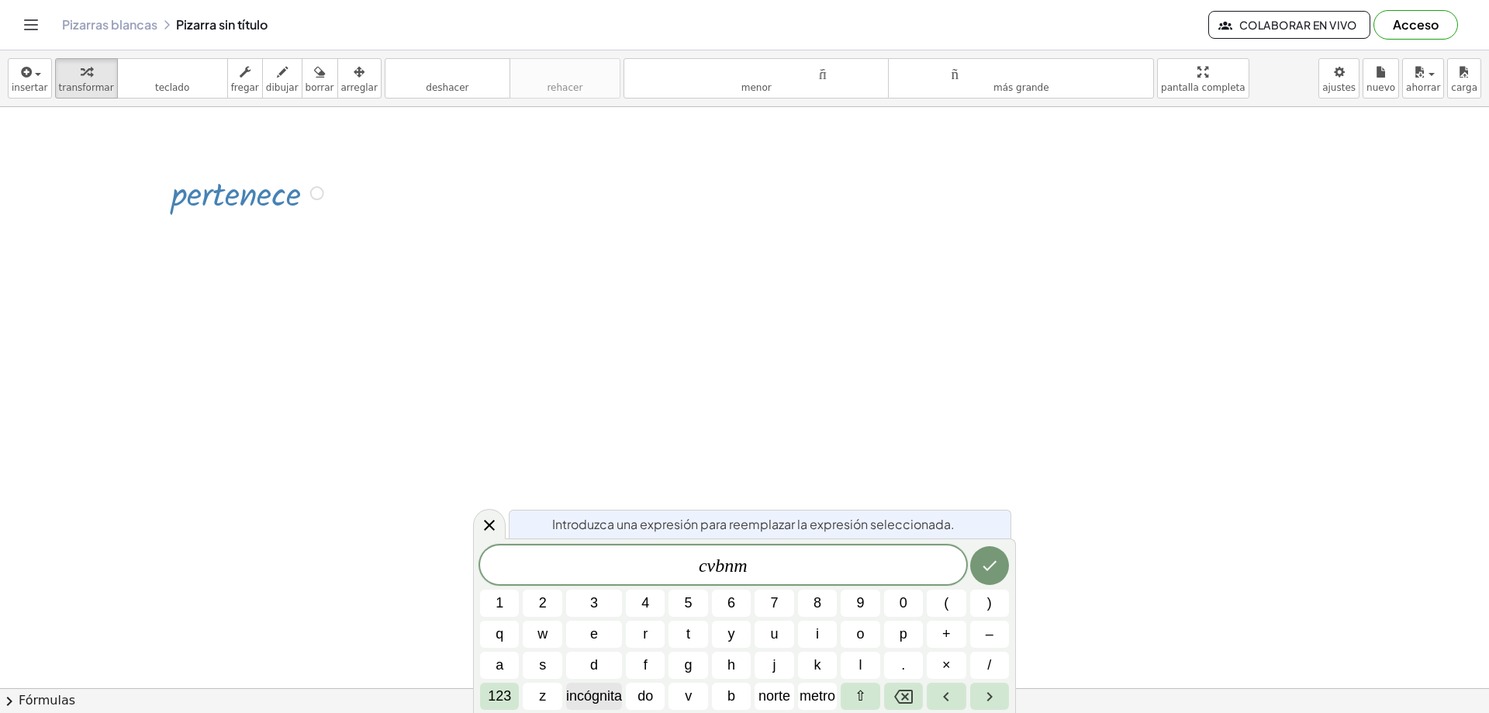
click at [598, 696] on font "incógnita" at bounding box center [594, 696] width 56 height 16
click at [539, 696] on font "z" at bounding box center [542, 696] width 7 height 16
click at [955, 665] on button "×" at bounding box center [946, 665] width 39 height 27
drag, startPoint x: 780, startPoint y: 565, endPoint x: 570, endPoint y: 565, distance: 210.2
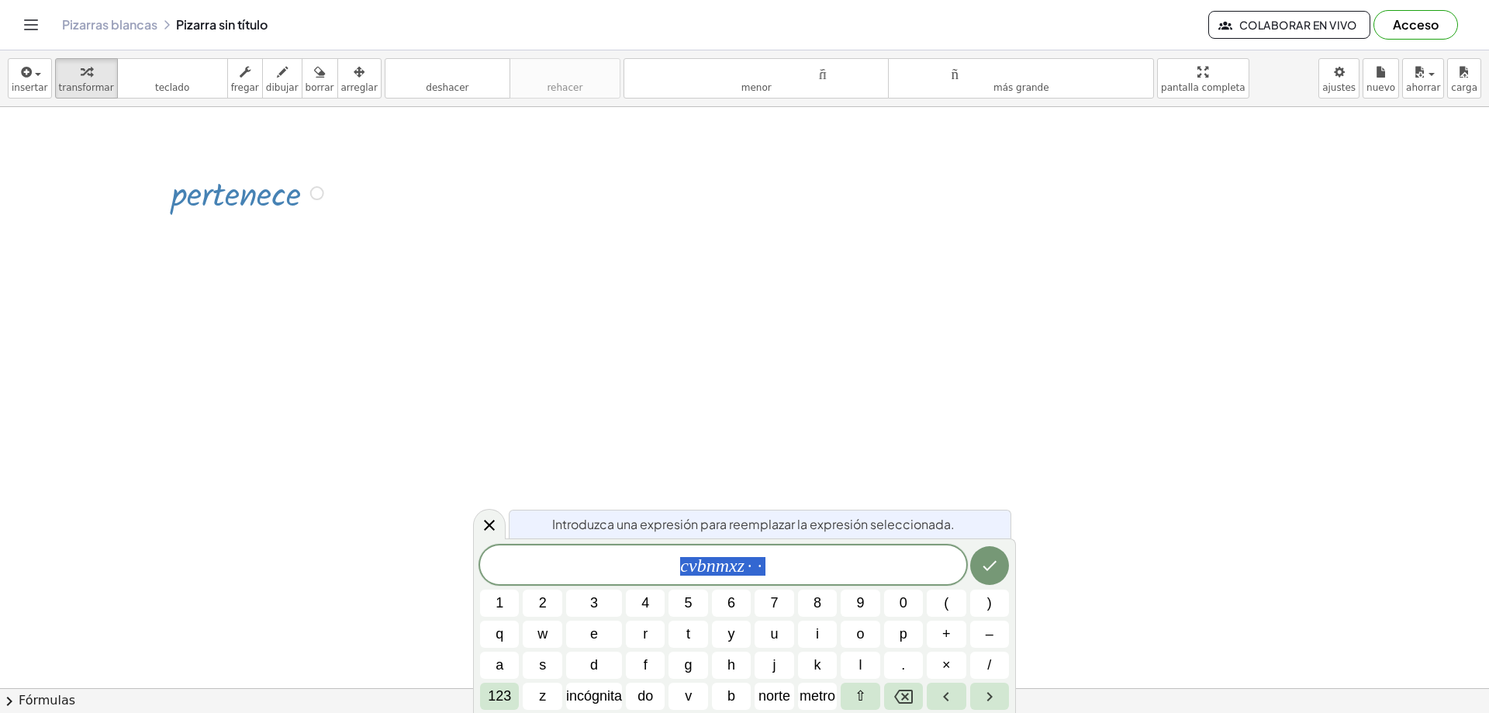
click at [570, 565] on span "c v b n m x z · ·" at bounding box center [723, 566] width 486 height 22
click at [27, 95] on button "insertar" at bounding box center [30, 78] width 44 height 40
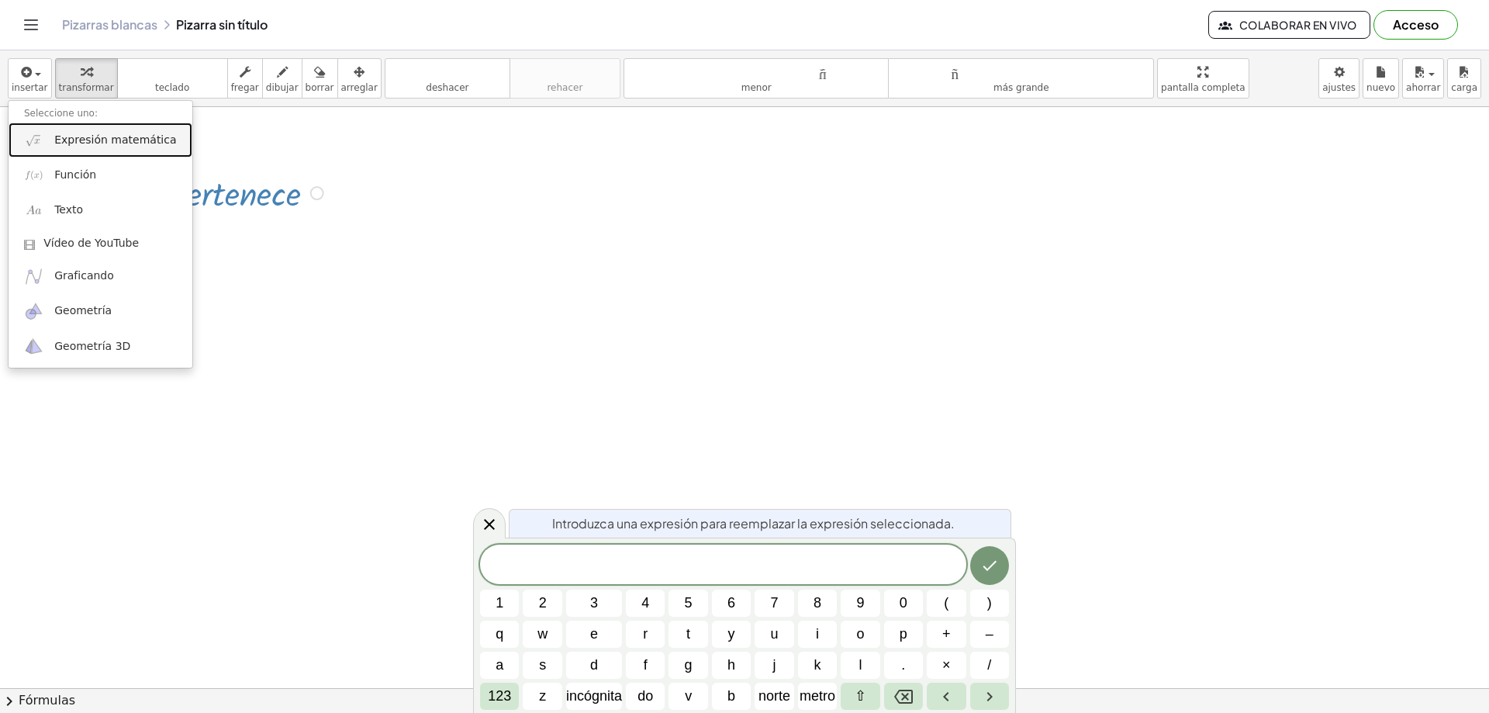
click at [106, 142] on font "Expresión matemática" at bounding box center [115, 139] width 122 height 12
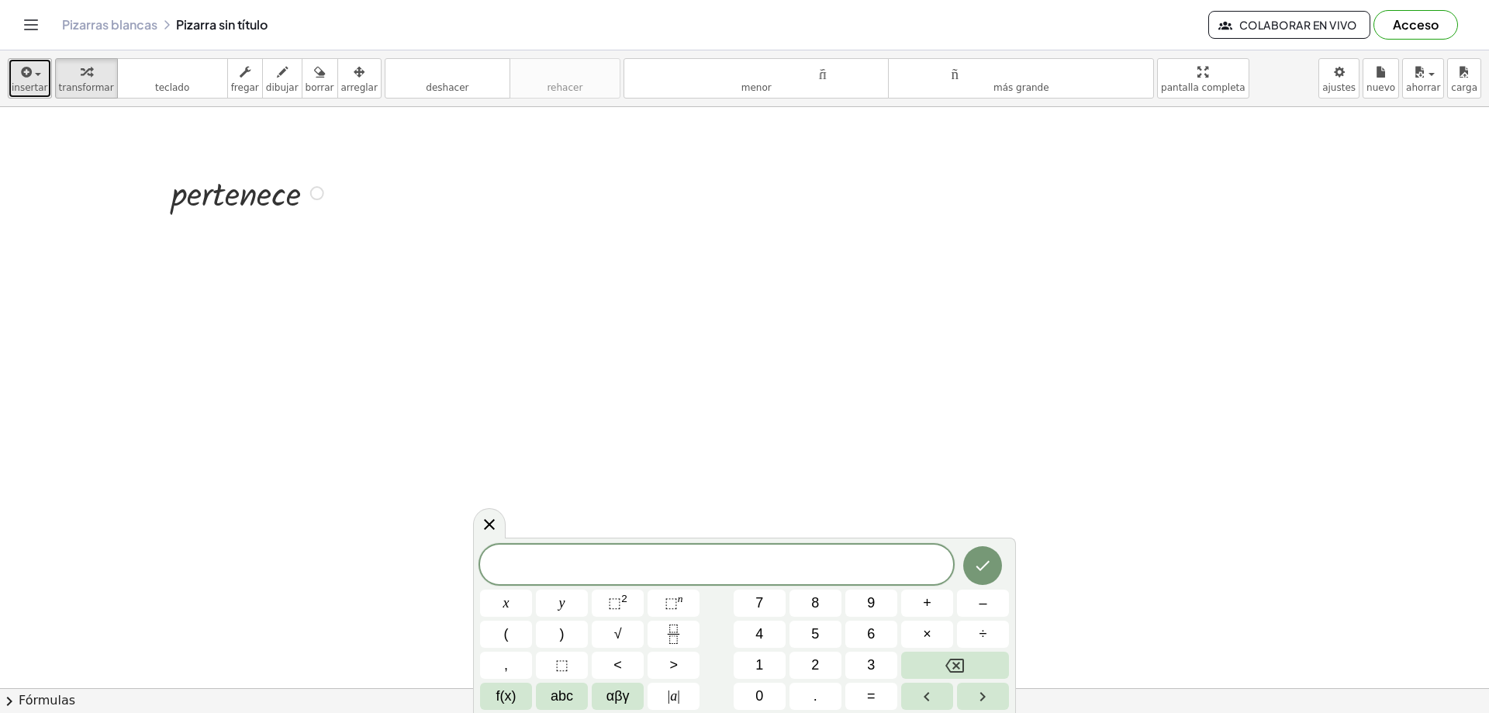
click at [30, 80] on div "button" at bounding box center [30, 71] width 36 height 19
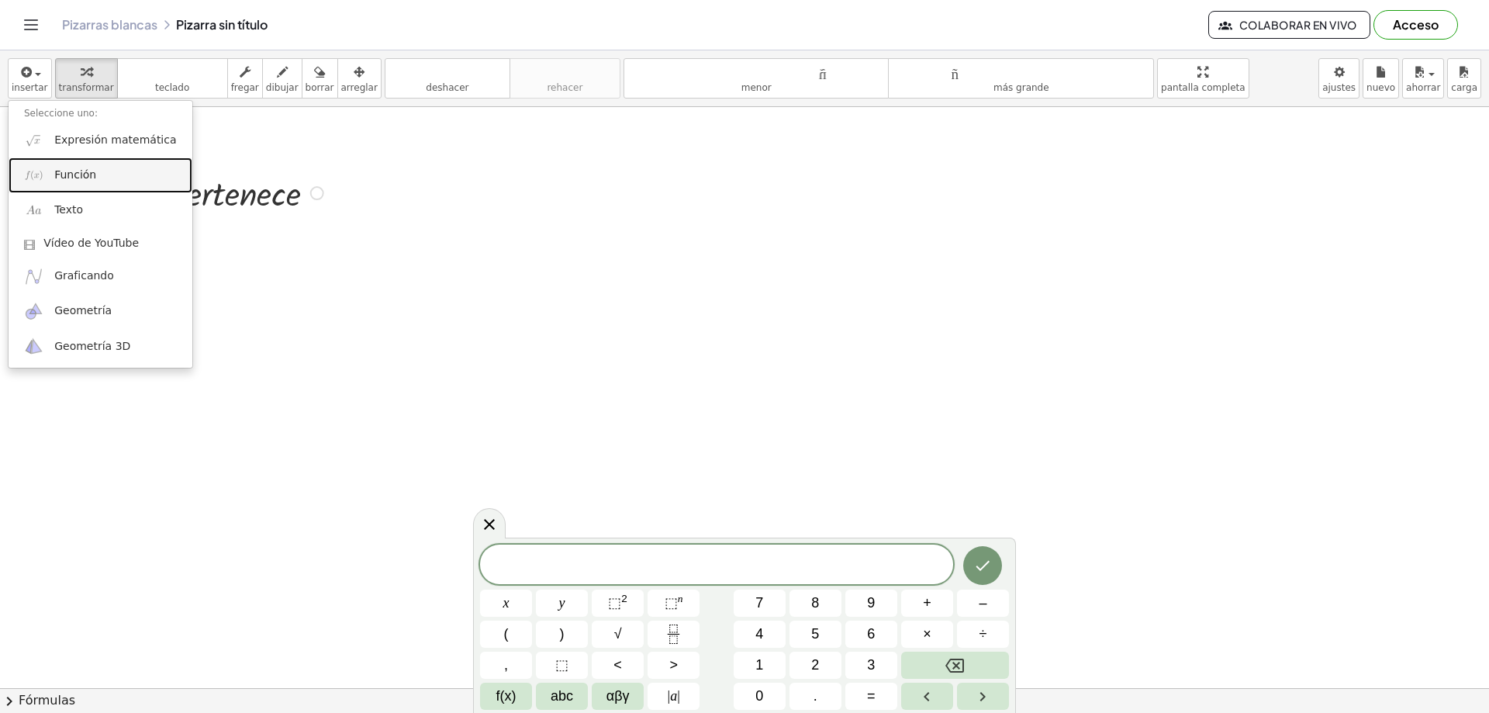
click at [65, 171] on font "Función" at bounding box center [75, 174] width 42 height 12
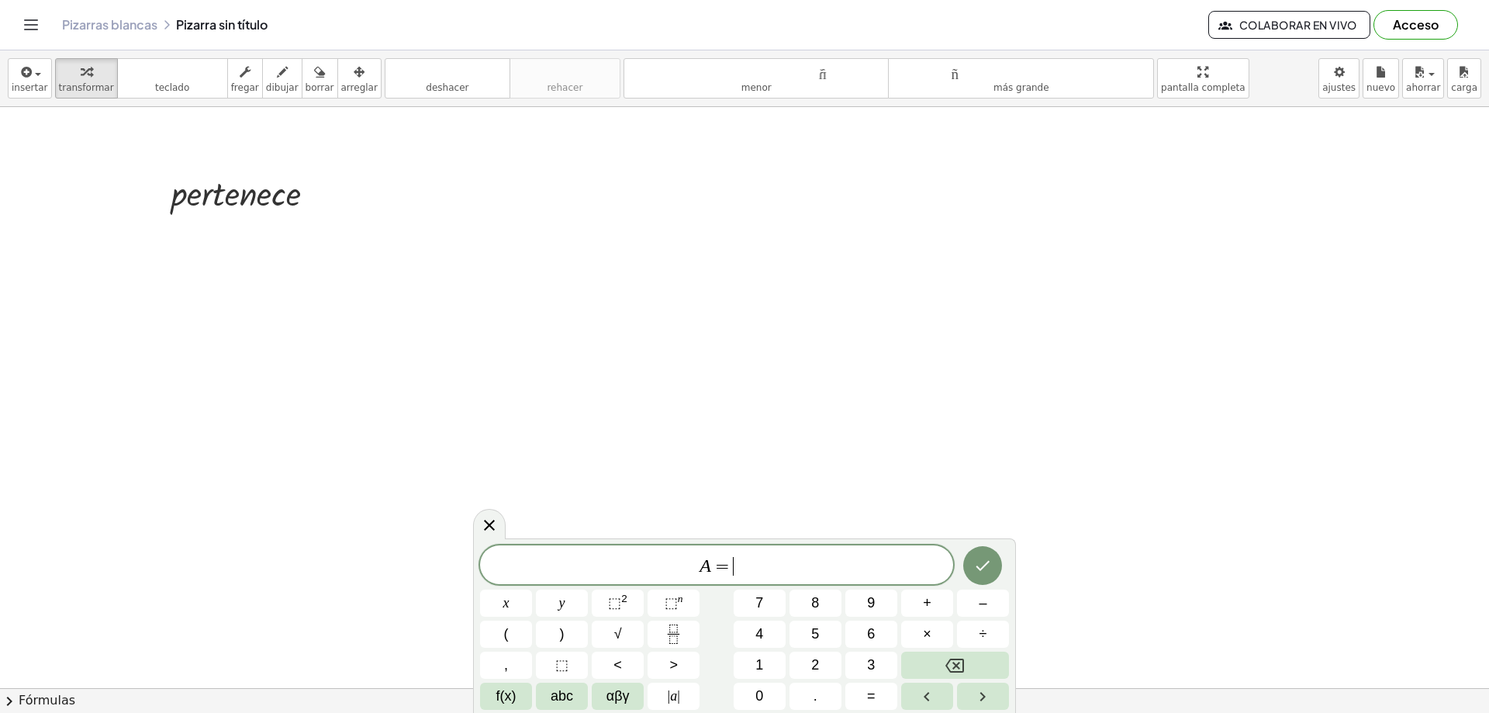
click at [755, 570] on span "A = ​" at bounding box center [716, 566] width 473 height 22
click at [769, 75] on font "tamaño_del_formato" at bounding box center [756, 71] width 258 height 15
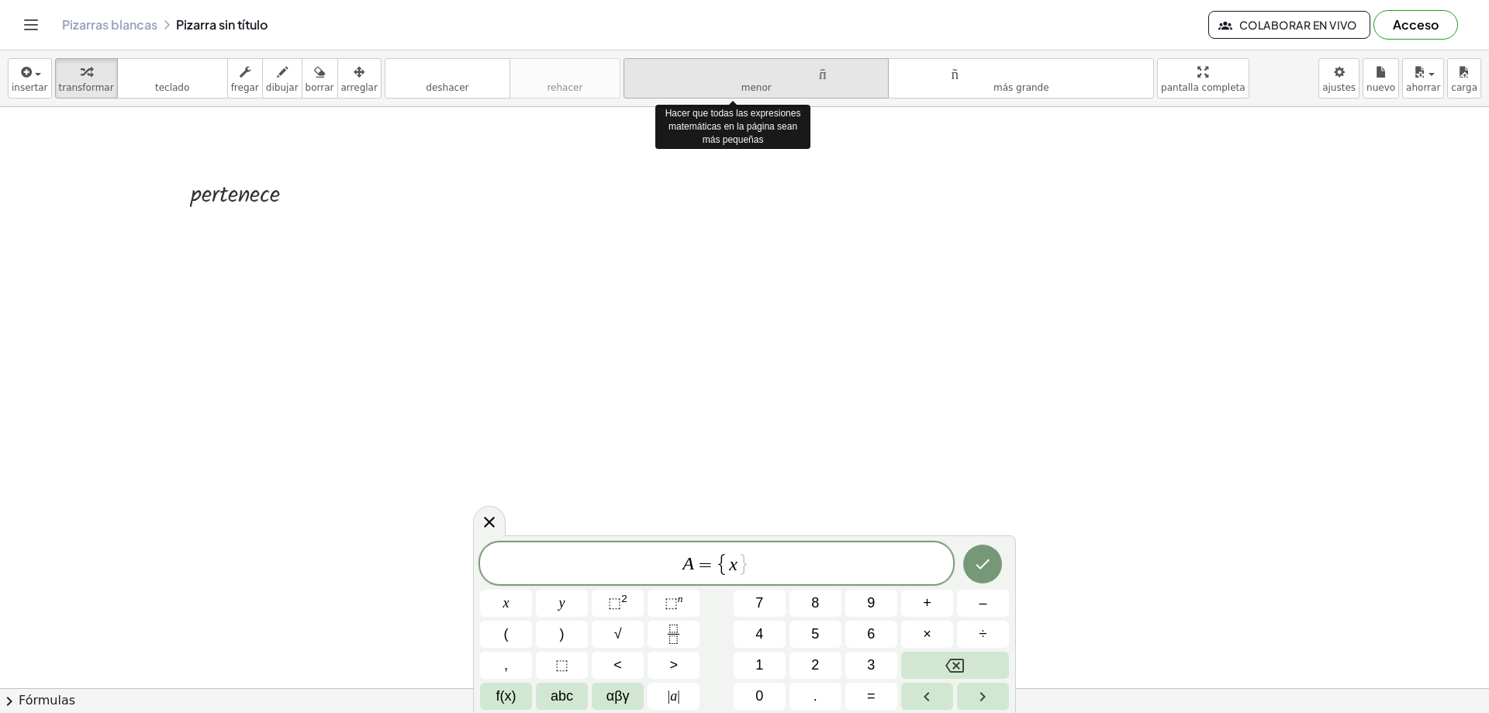
click at [769, 75] on font "tamaño_del_formato" at bounding box center [756, 71] width 258 height 15
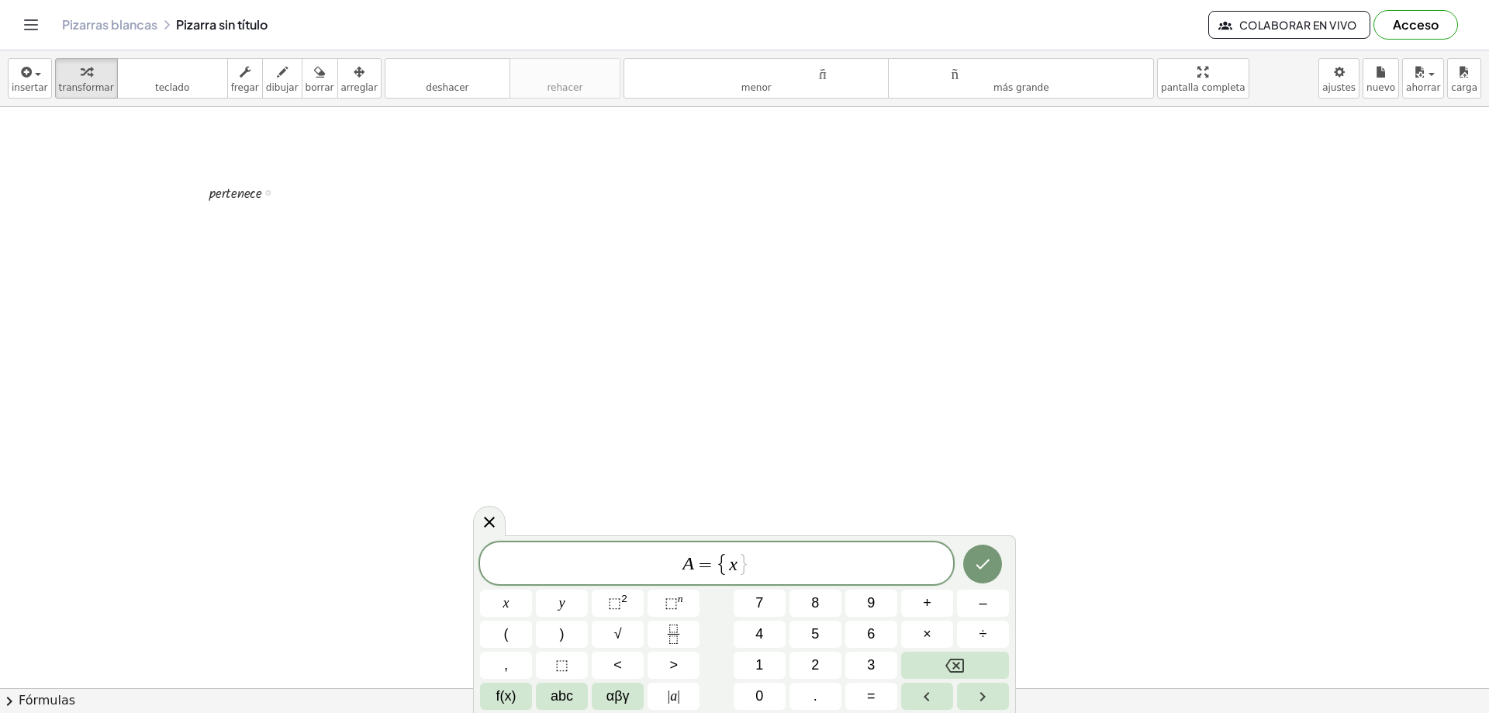
click at [235, 191] on div at bounding box center [249, 191] width 95 height 23
click at [277, 78] on icon "button" at bounding box center [282, 72] width 11 height 19
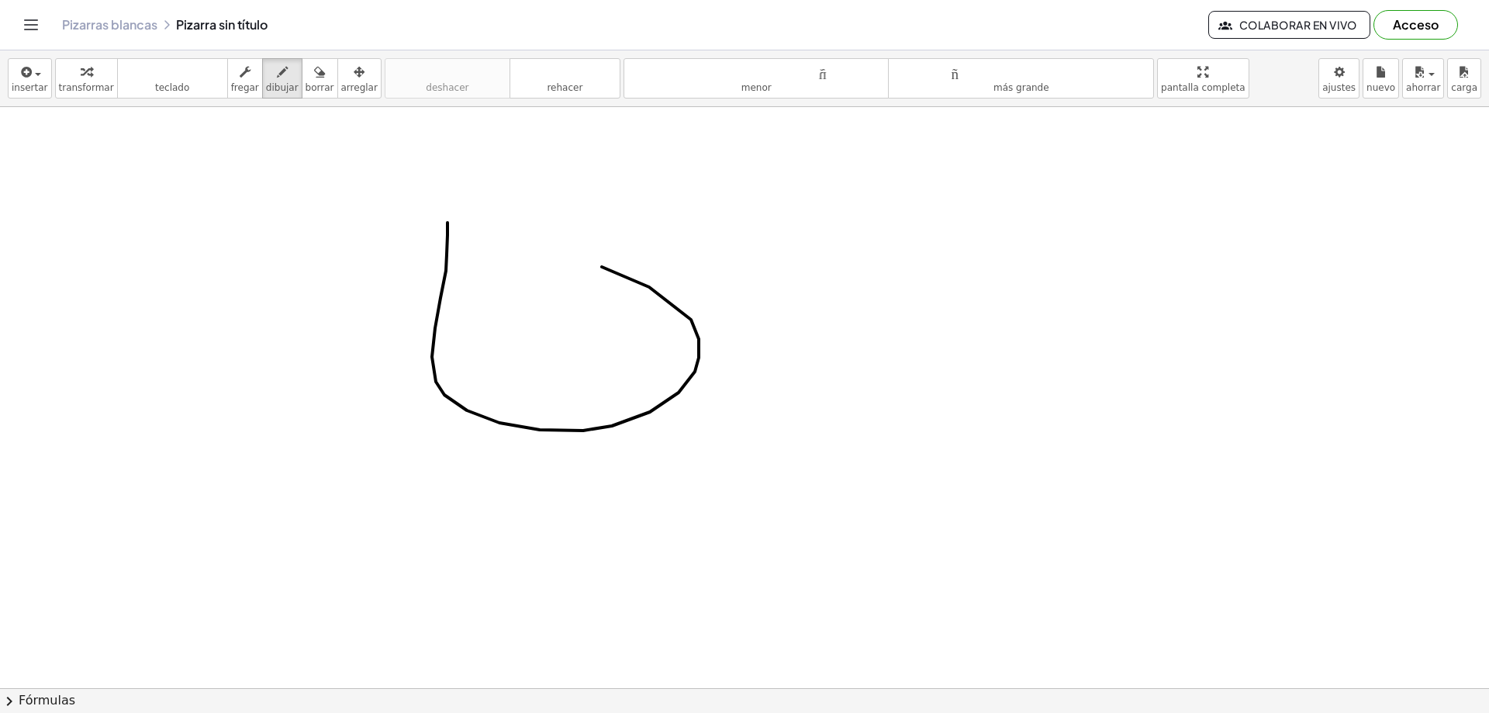
drag, startPoint x: 448, startPoint y: 223, endPoint x: 517, endPoint y: 294, distance: 99.8
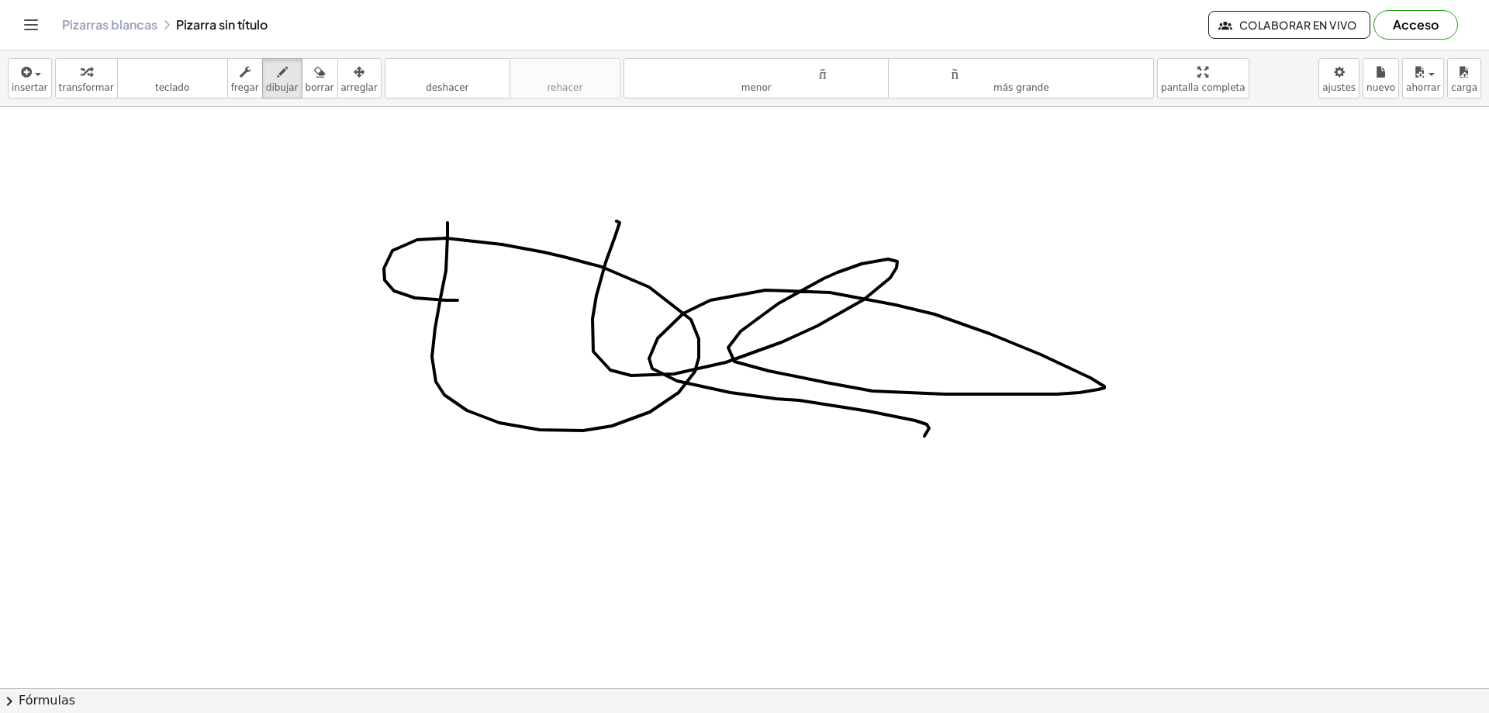
drag, startPoint x: 593, startPoint y: 351, endPoint x: 1032, endPoint y: 441, distance: 448.1
click at [1346, 84] on body "Actividades matemáticas fáciles de comprender Empezar Banco de actividades Trab…" at bounding box center [744, 356] width 1489 height 713
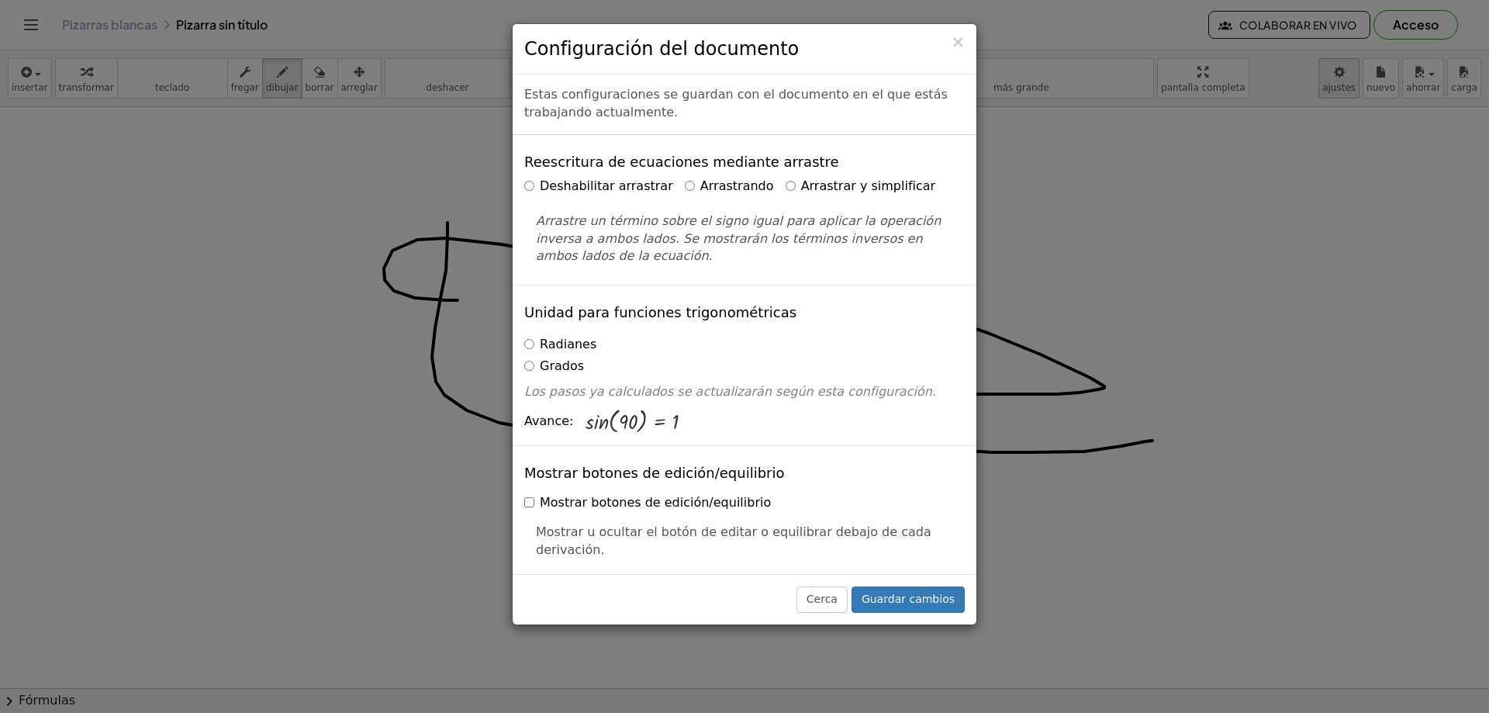
click at [1346, 84] on div "× Configuración del documento Estas configuraciones se guardan con el documento…" at bounding box center [744, 356] width 1489 height 713
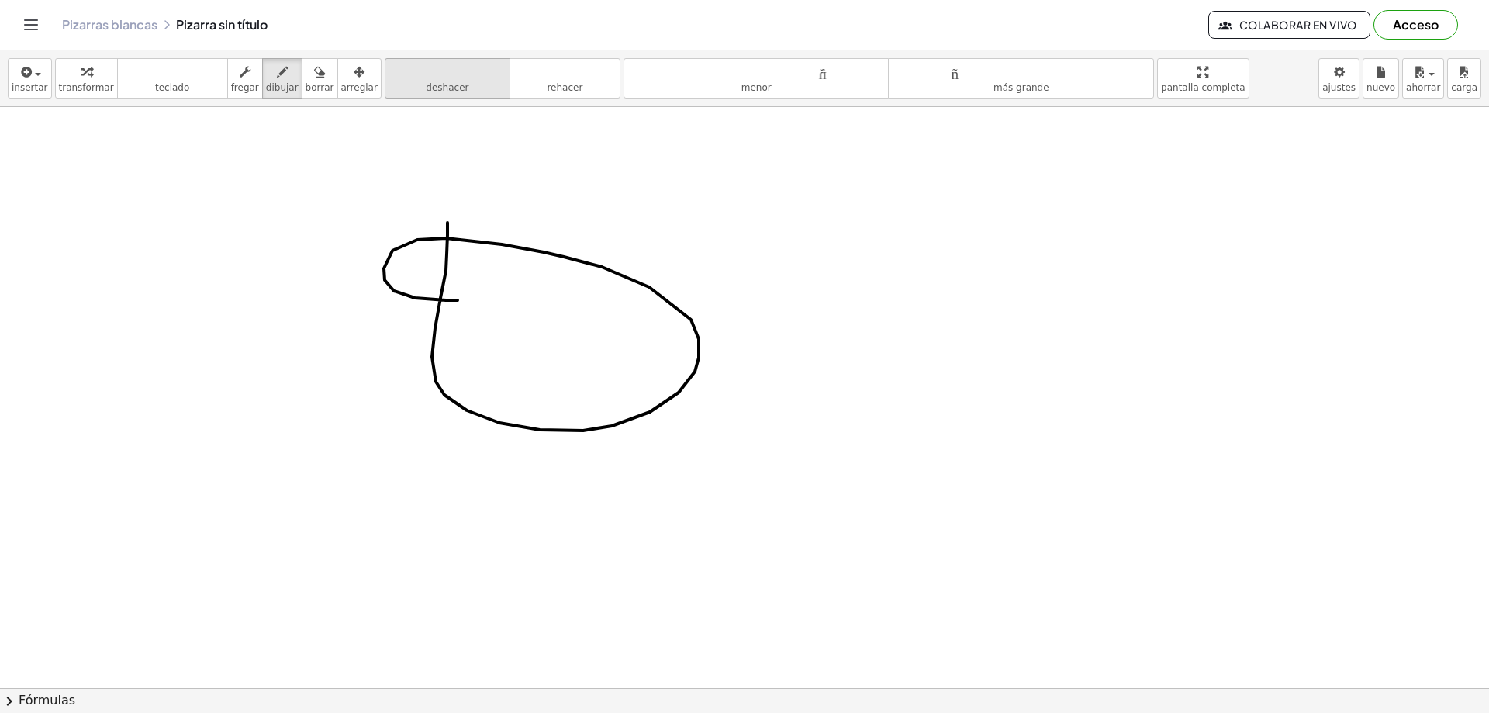
click at [426, 87] on font "deshacer" at bounding box center [447, 87] width 43 height 11
click at [341, 82] on font "arreglar" at bounding box center [359, 87] width 36 height 11
click at [314, 78] on icon "button" at bounding box center [319, 72] width 11 height 19
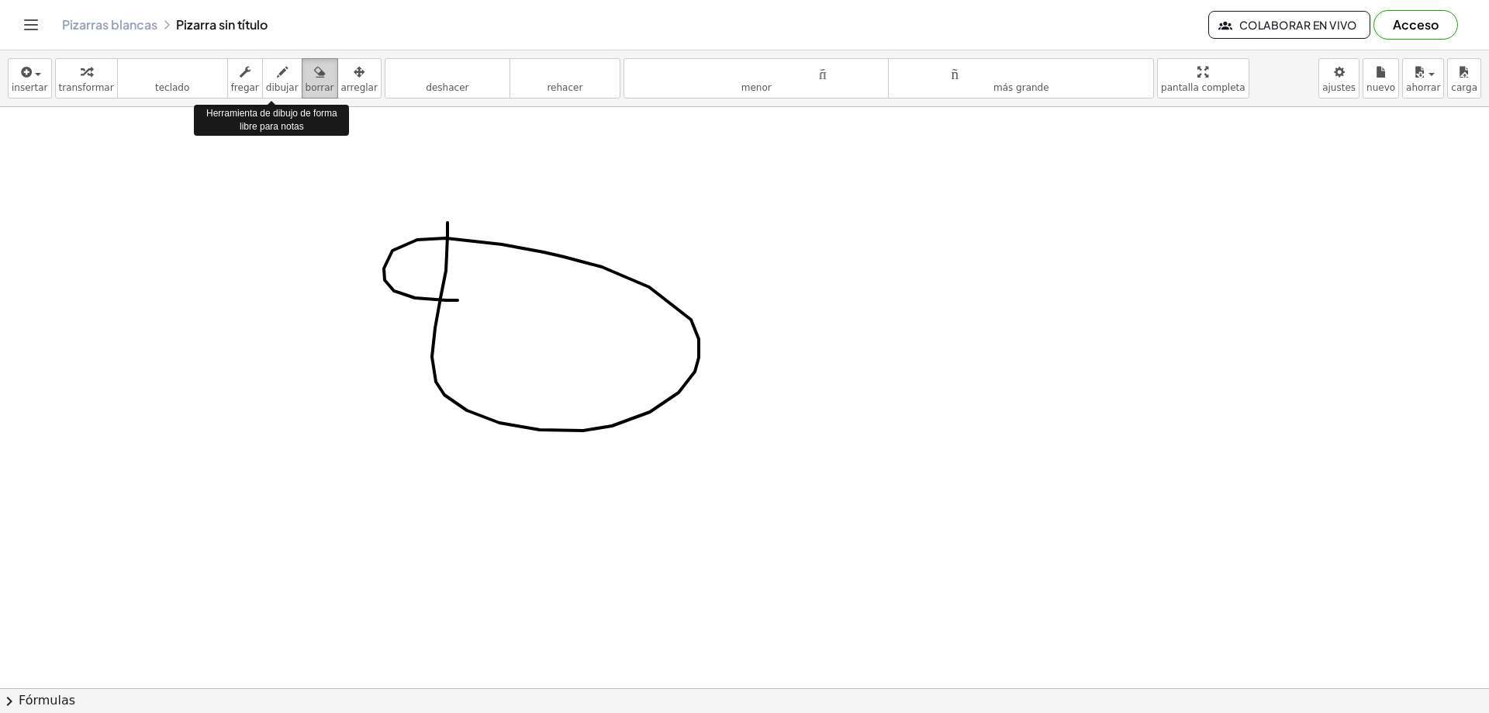
click at [314, 71] on icon "button" at bounding box center [319, 72] width 11 height 19
click at [277, 71] on icon "button" at bounding box center [282, 72] width 11 height 19
click at [240, 73] on icon "button" at bounding box center [245, 72] width 11 height 19
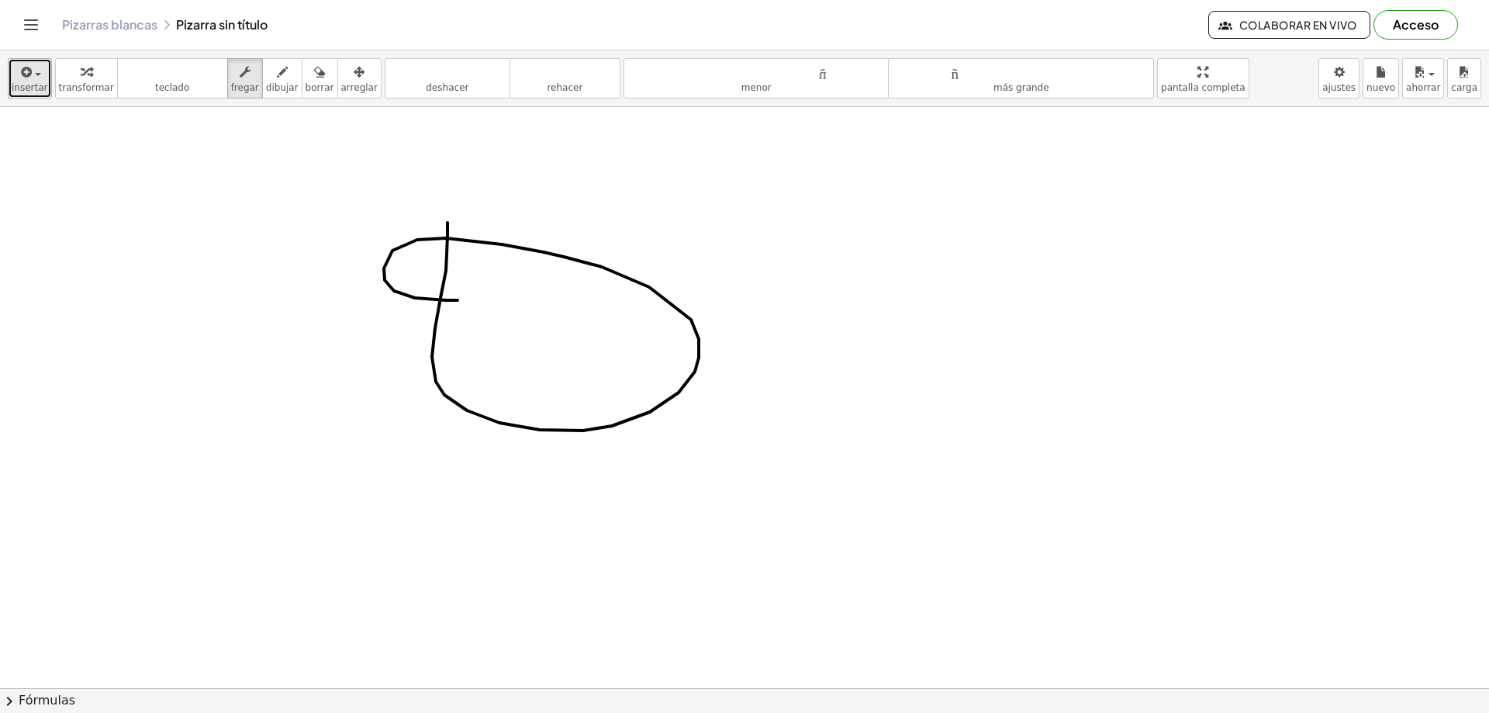
click at [22, 74] on icon "button" at bounding box center [26, 72] width 14 height 19
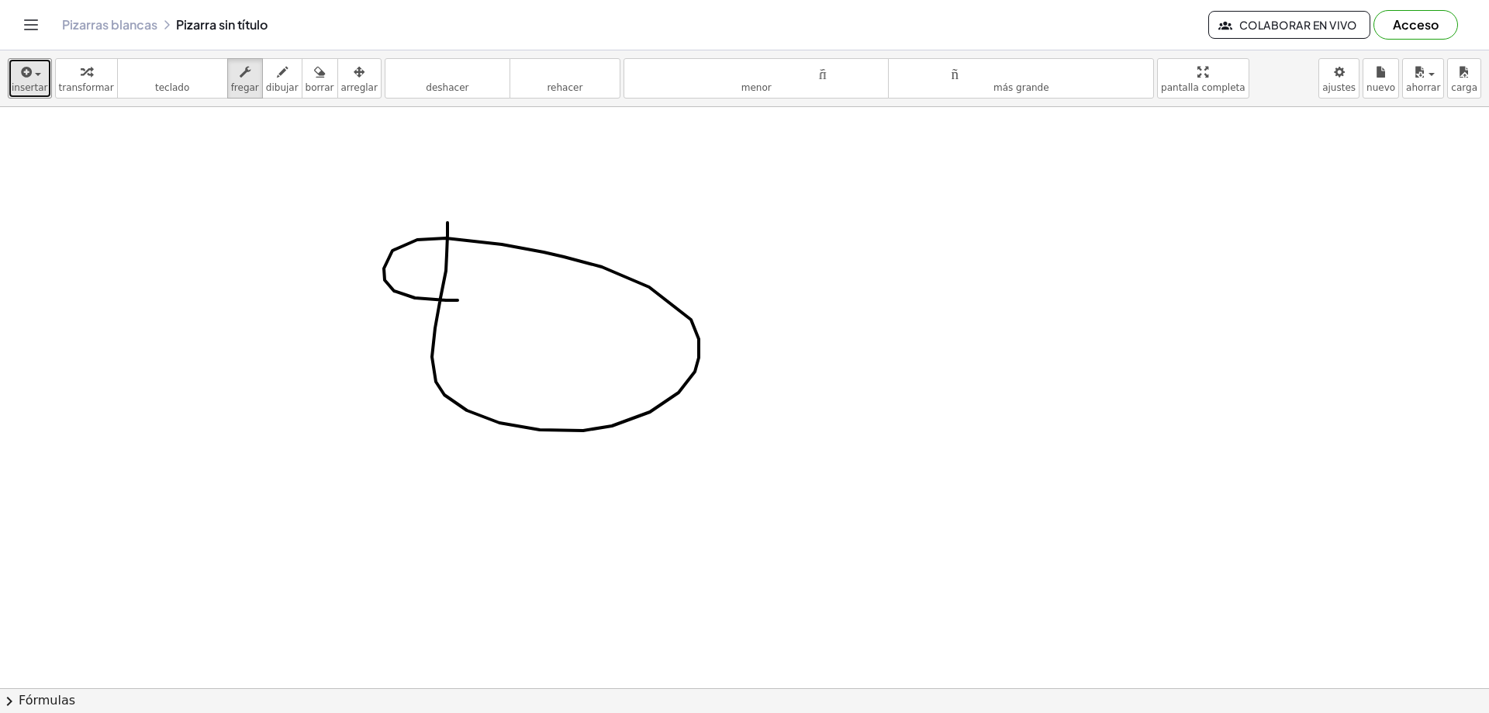
drag, startPoint x: 305, startPoint y: 78, endPoint x: 311, endPoint y: 87, distance: 10.5
click at [306, 78] on div "button" at bounding box center [320, 71] width 29 height 19
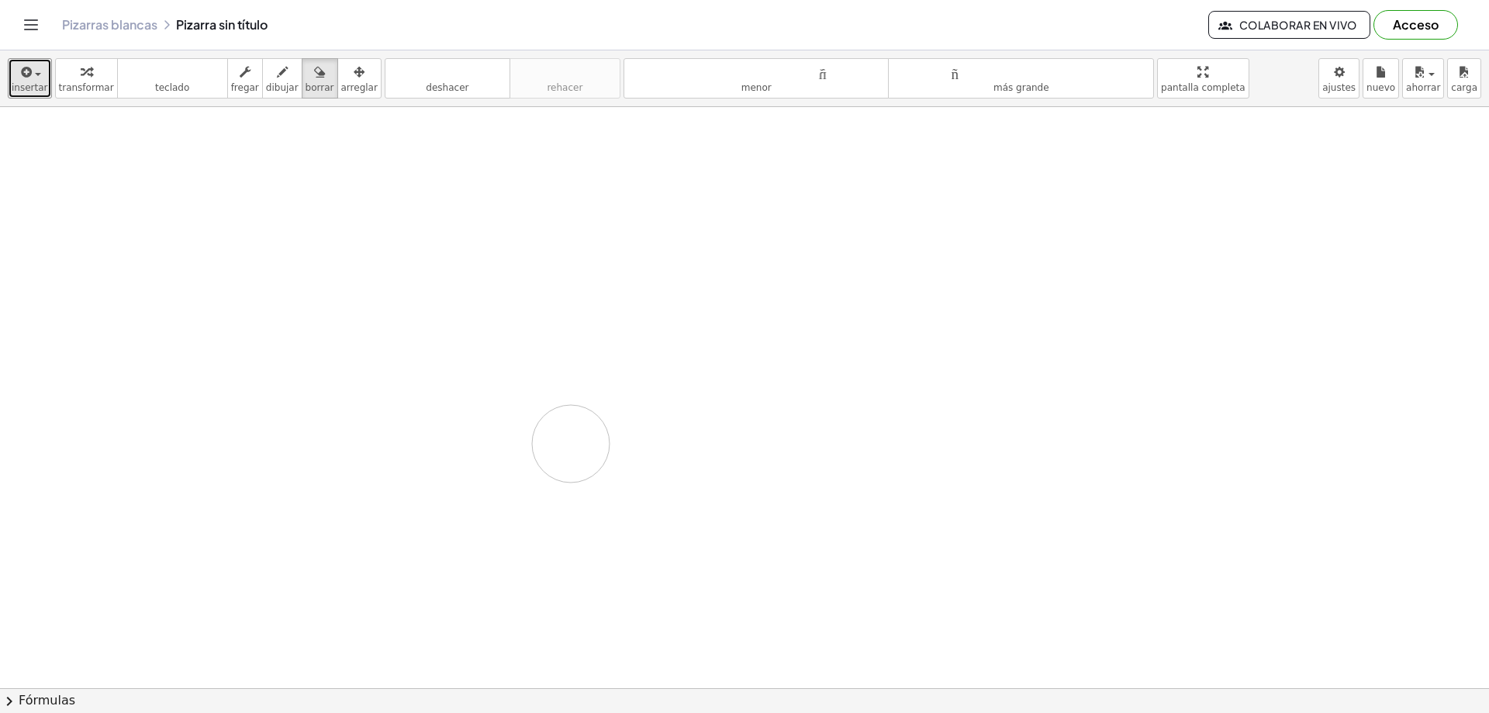
drag, startPoint x: 434, startPoint y: 237, endPoint x: 648, endPoint y: 400, distance: 269.5
